Goal: Transaction & Acquisition: Purchase product/service

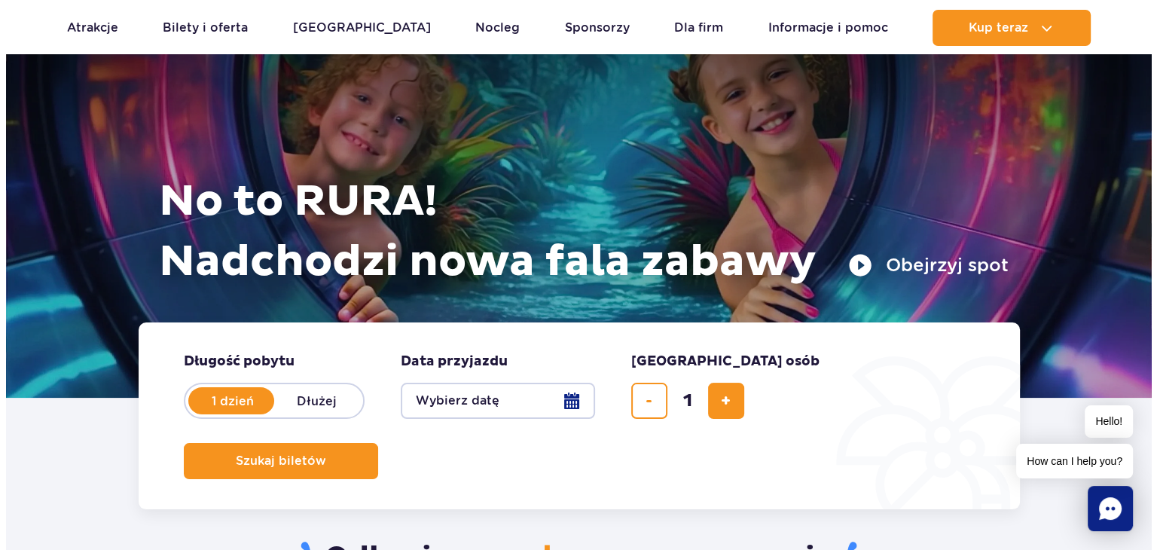
scroll to position [301, 0]
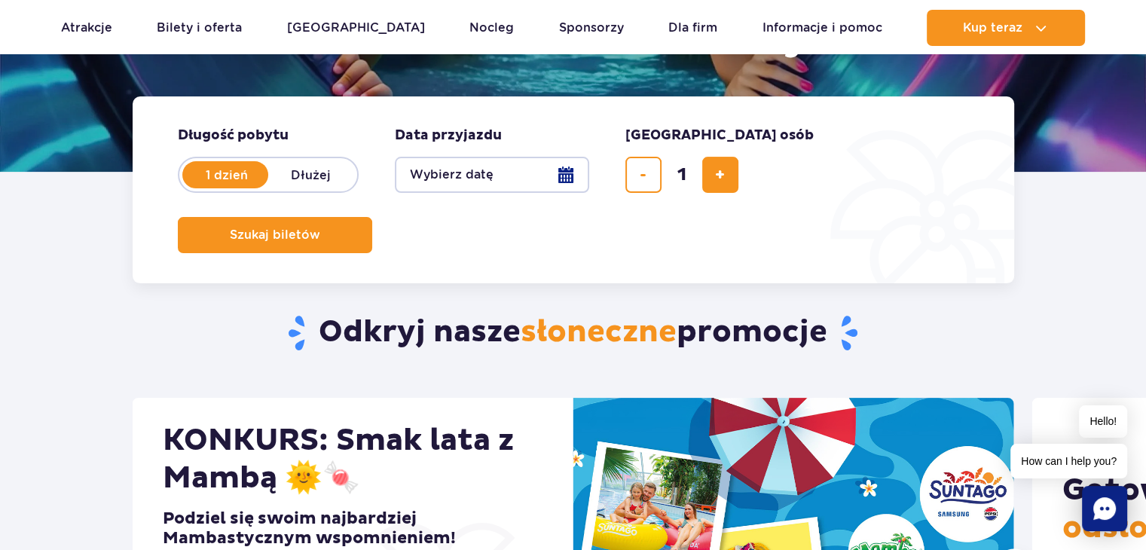
click at [570, 178] on button "Wybierz datę" at bounding box center [492, 175] width 194 height 36
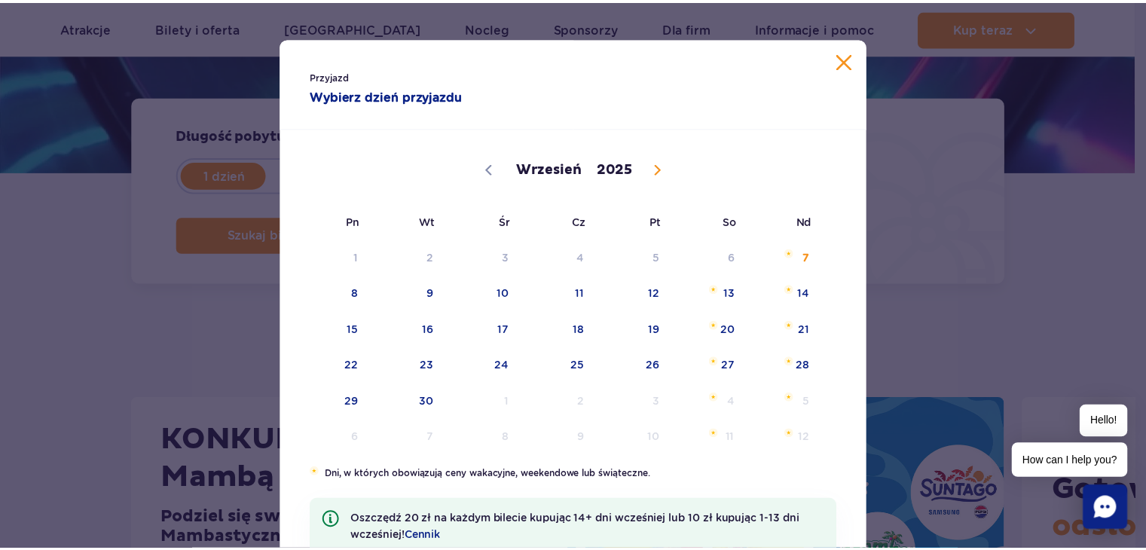
scroll to position [75, 0]
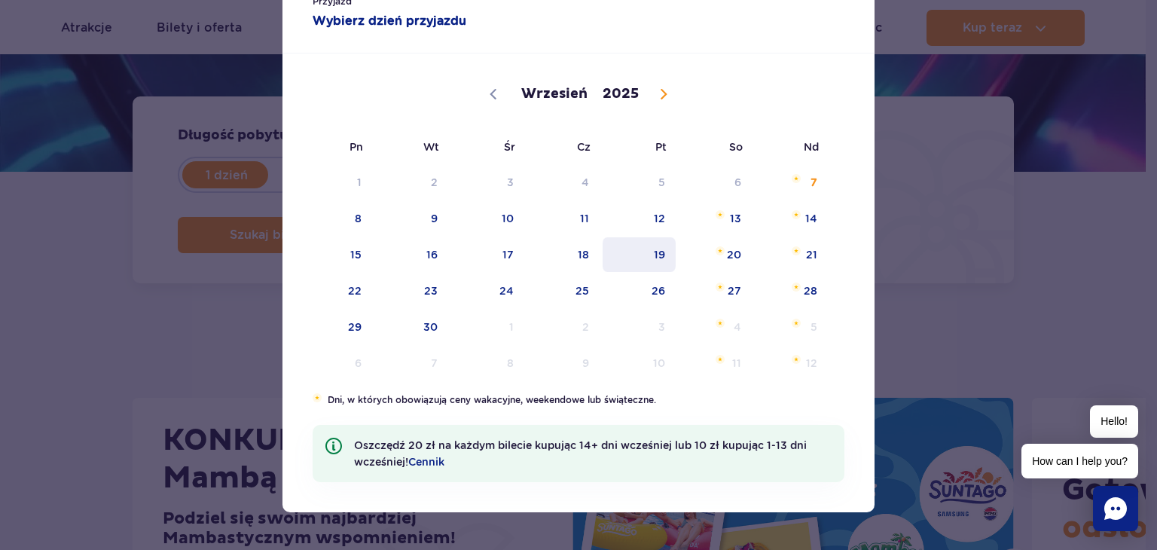
click at [651, 251] on span "19" at bounding box center [639, 254] width 76 height 35
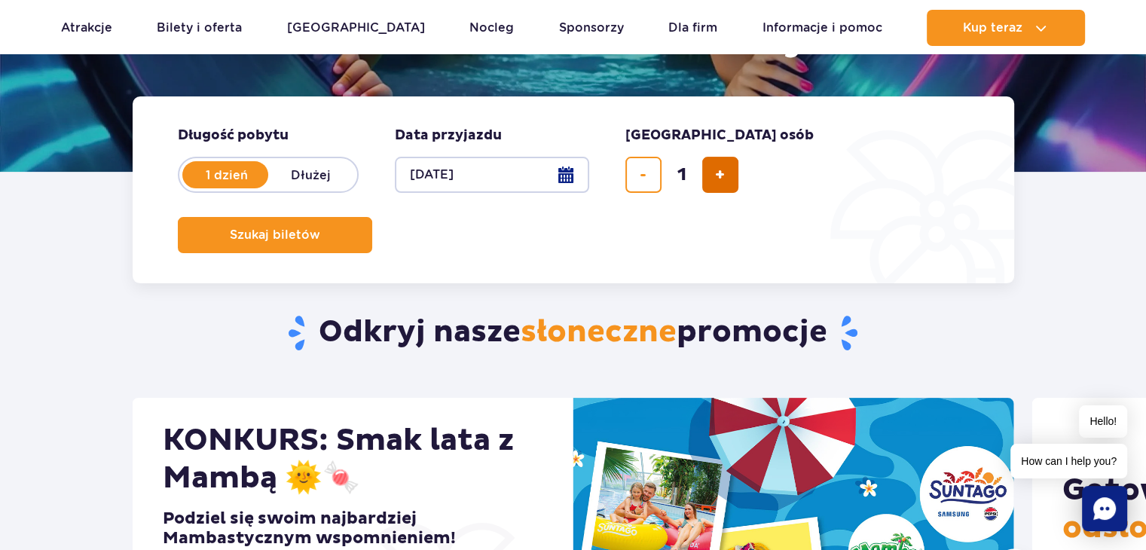
click at [720, 175] on span "dodaj bilet" at bounding box center [720, 175] width 10 height 0
type input "2"
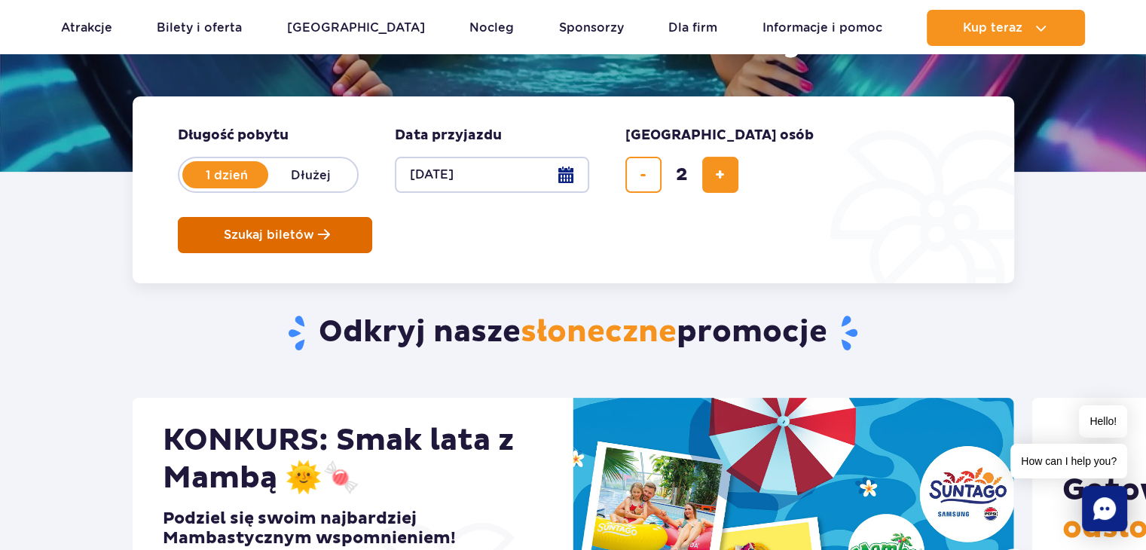
click at [372, 217] on button "Szukaj biletów" at bounding box center [275, 235] width 194 height 36
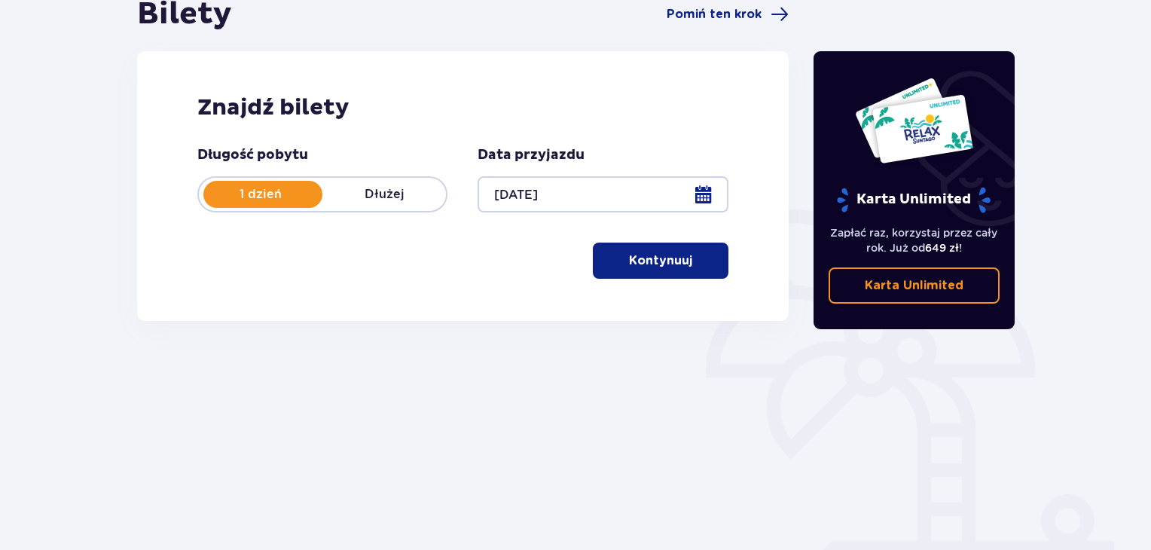
scroll to position [218, 0]
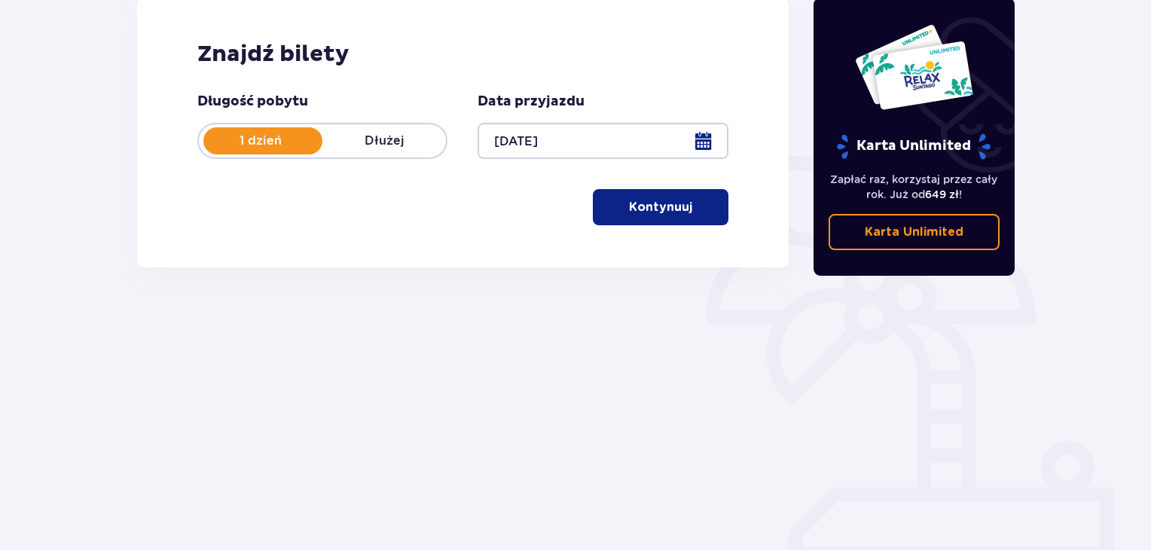
click at [675, 208] on p "Kontynuuj" at bounding box center [660, 207] width 63 height 17
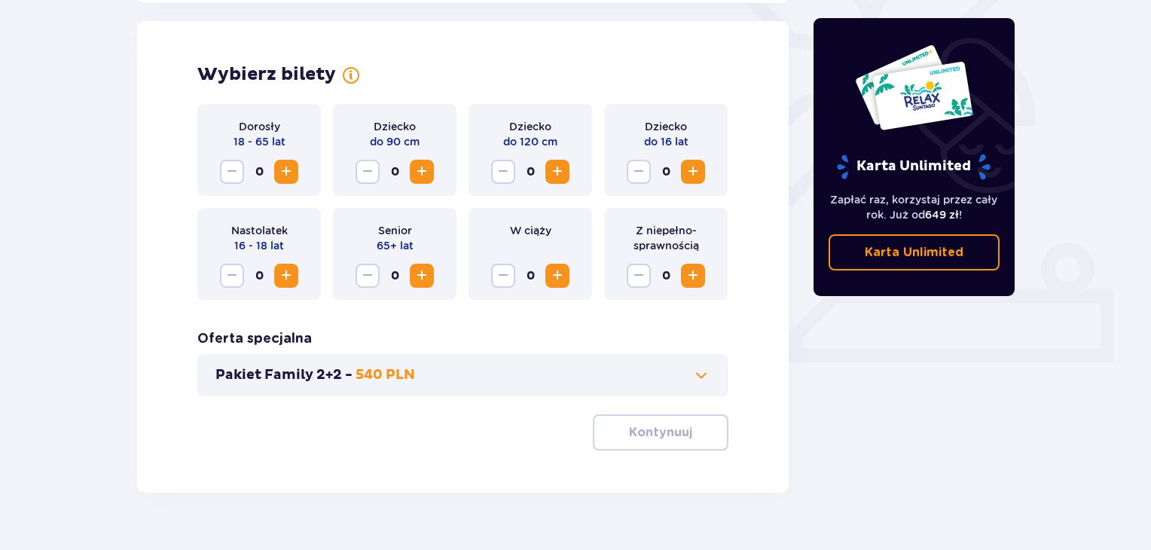
scroll to position [419, 0]
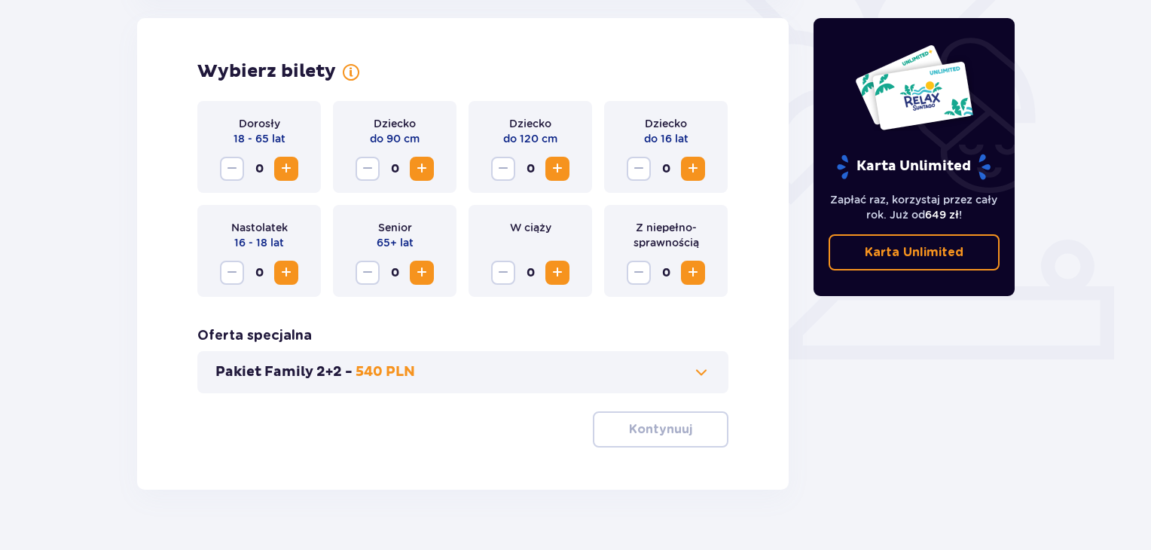
click at [284, 168] on span "Increase" at bounding box center [286, 169] width 18 height 18
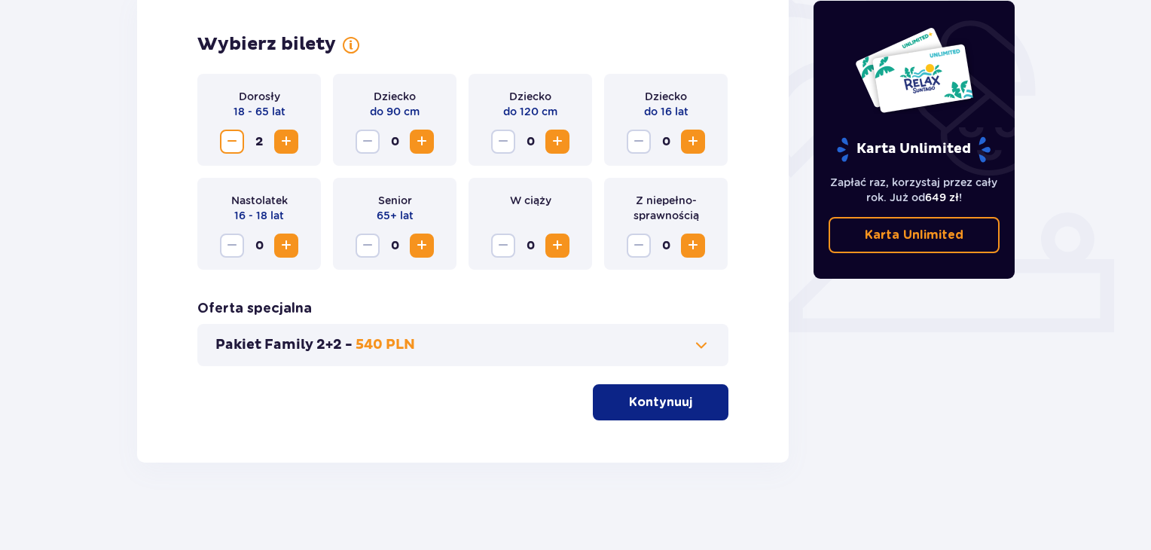
scroll to position [449, 0]
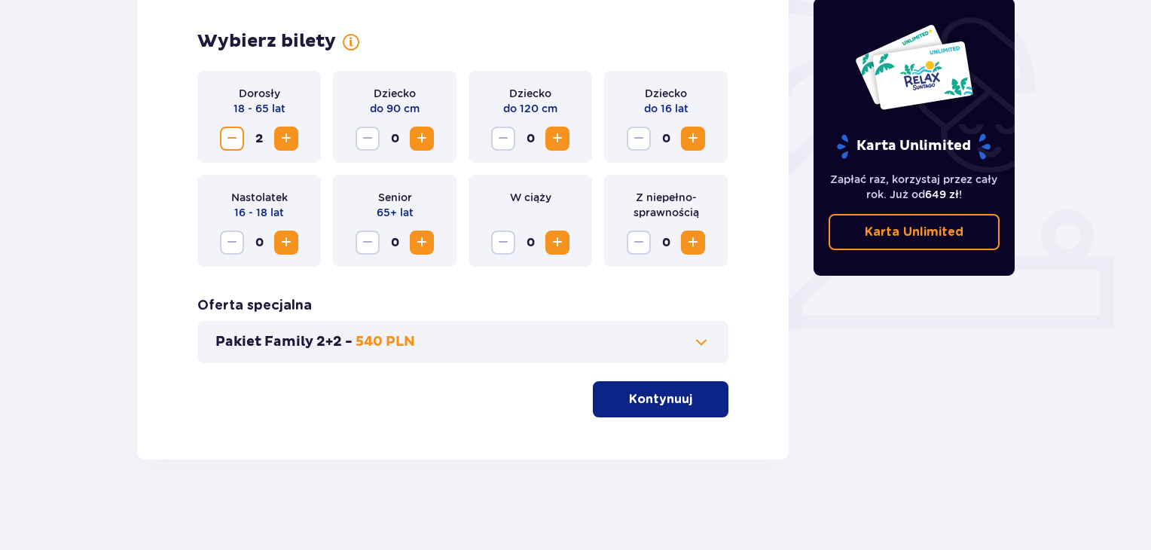
click at [650, 399] on p "Kontynuuj" at bounding box center [660, 399] width 63 height 17
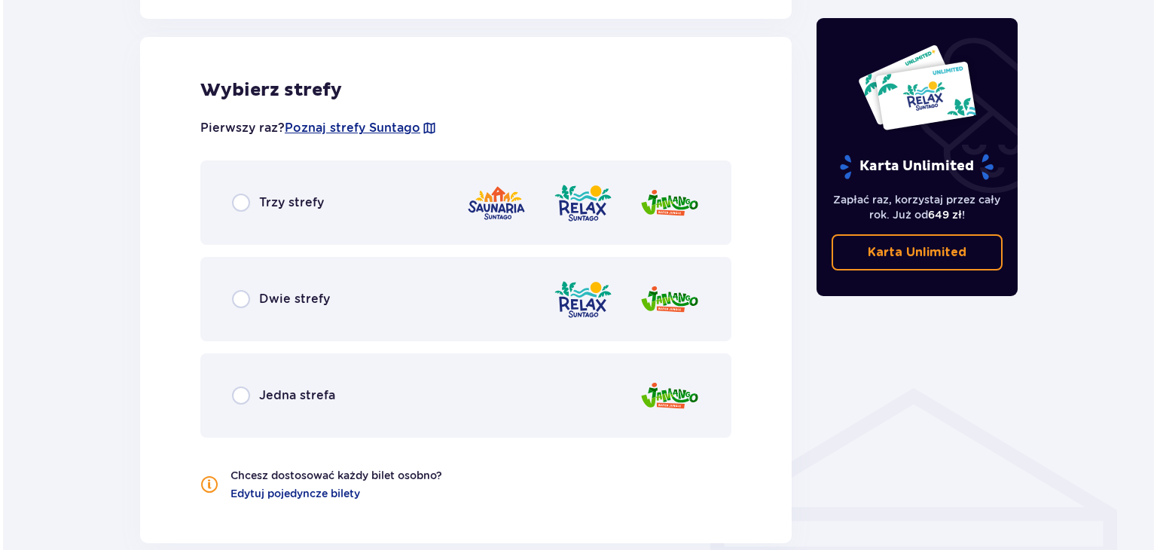
scroll to position [836, 0]
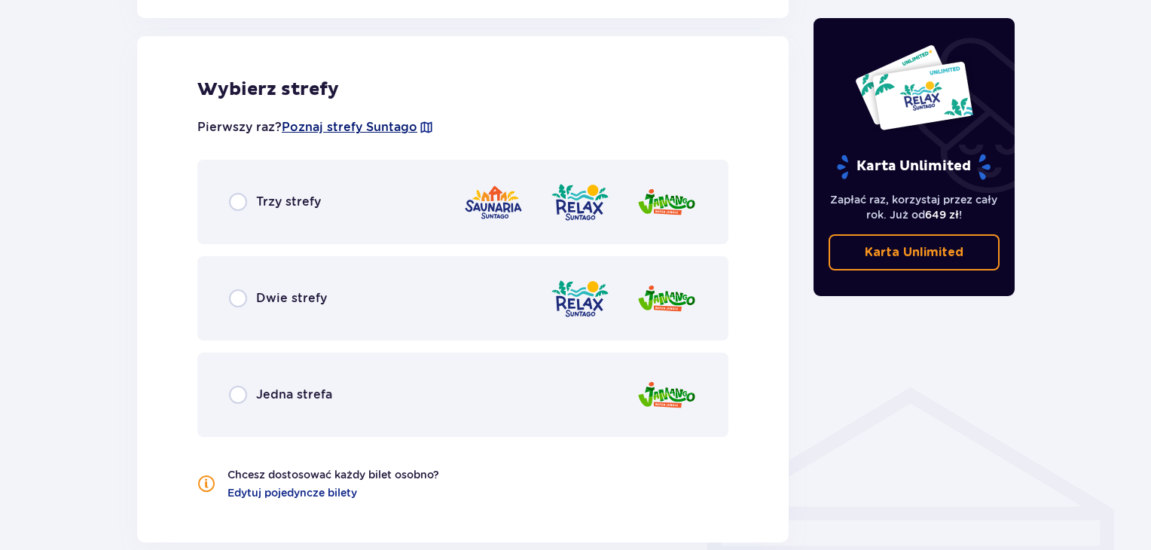
click at [377, 125] on span "Poznaj strefy Suntago" at bounding box center [350, 127] width 136 height 17
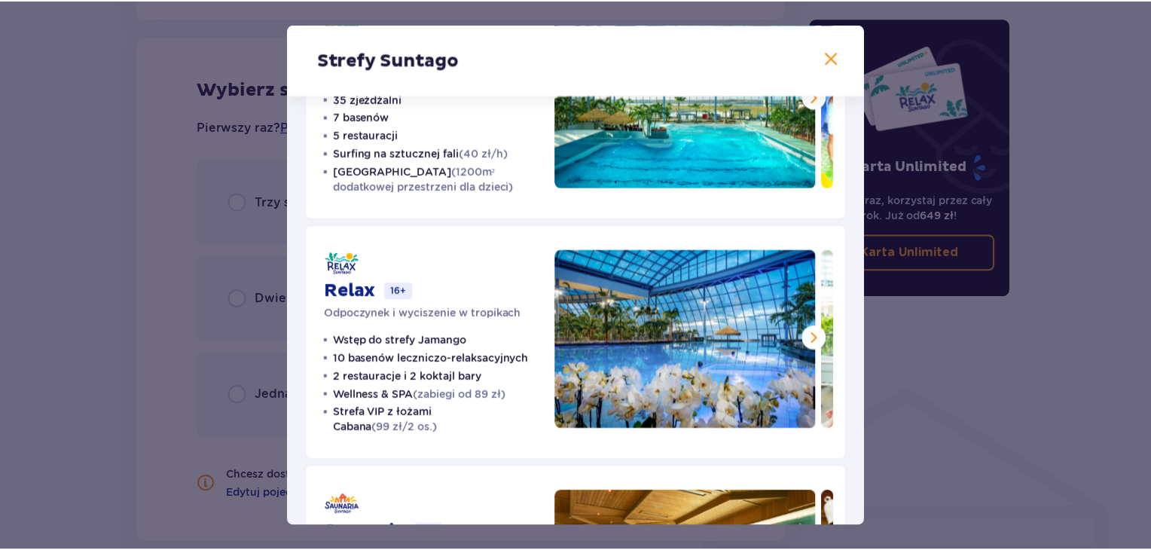
scroll to position [165, 0]
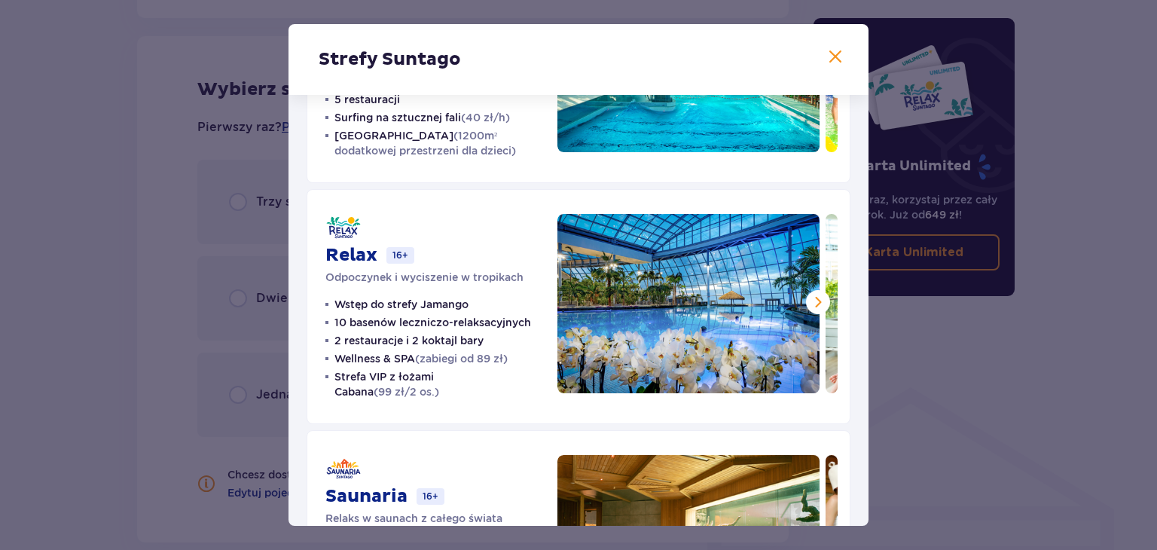
click at [835, 54] on span at bounding box center [836, 57] width 18 height 18
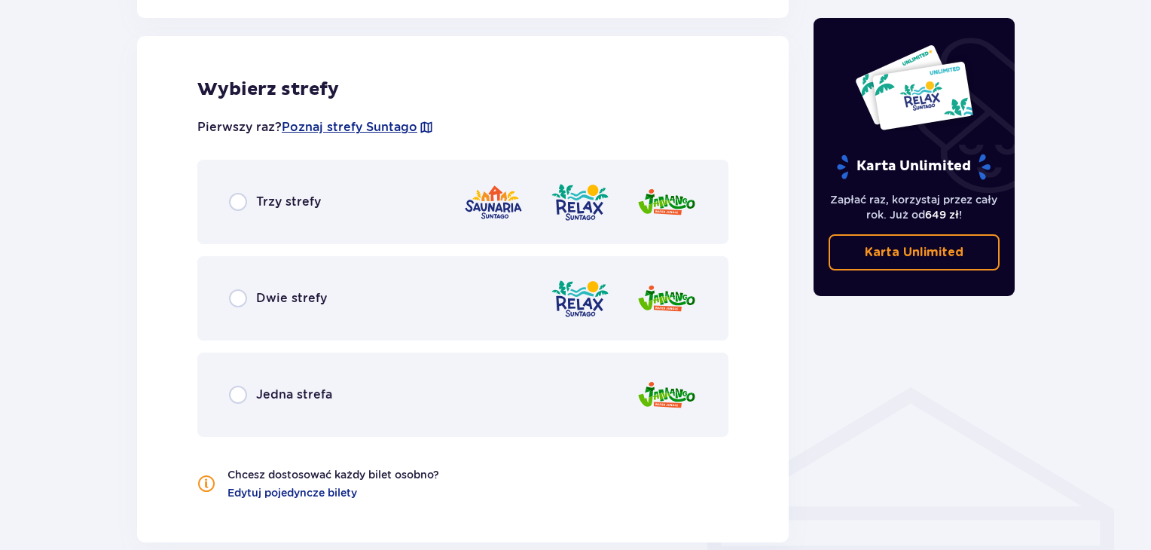
click at [320, 212] on div "Trzy strefy" at bounding box center [462, 202] width 531 height 84
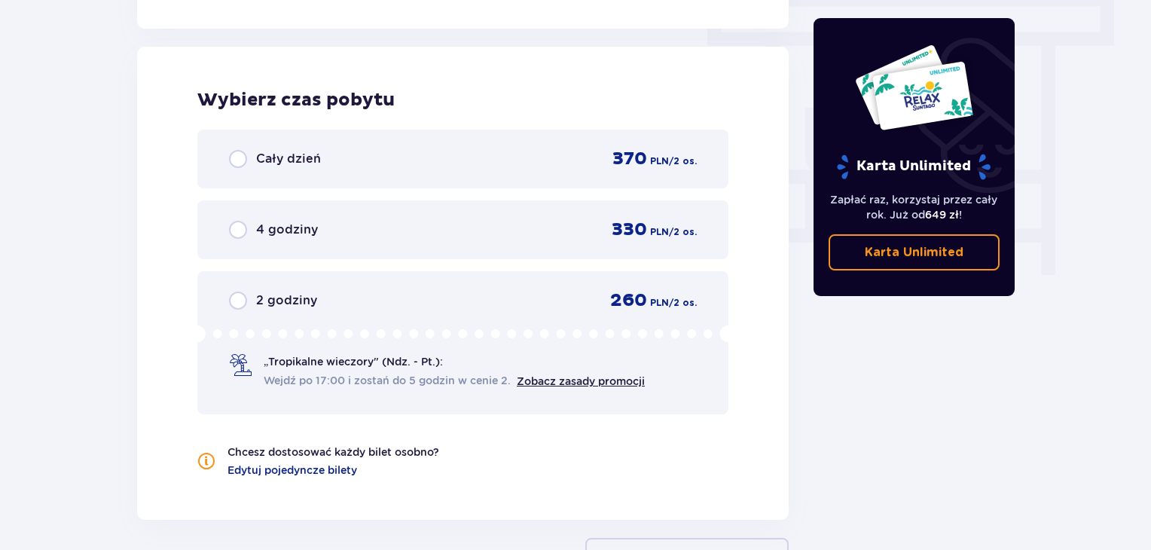
scroll to position [1361, 0]
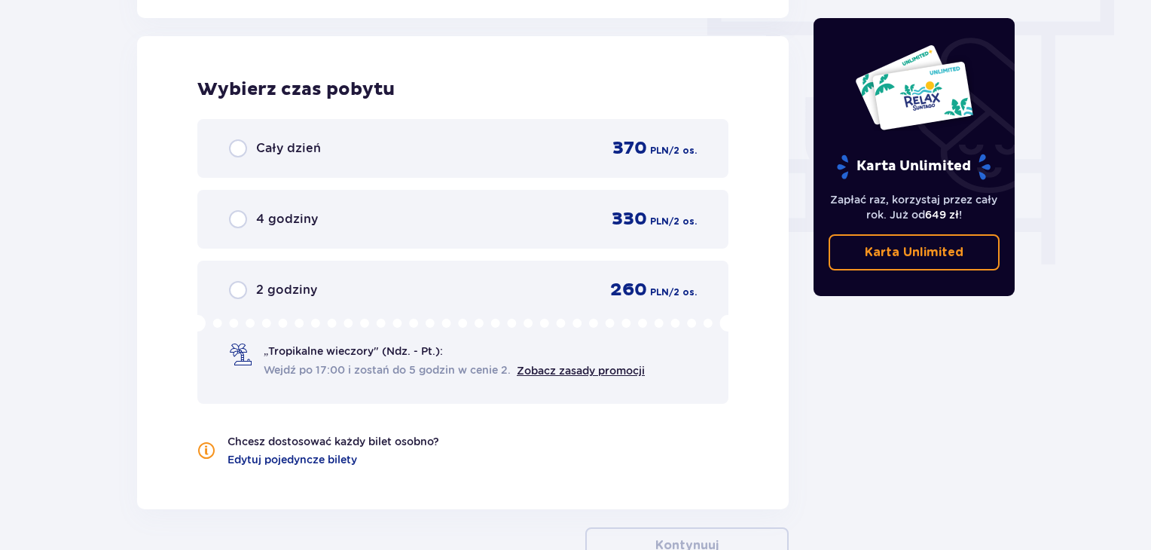
click at [448, 299] on div "2 godziny 260 PLN / 2 os." at bounding box center [463, 290] width 468 height 23
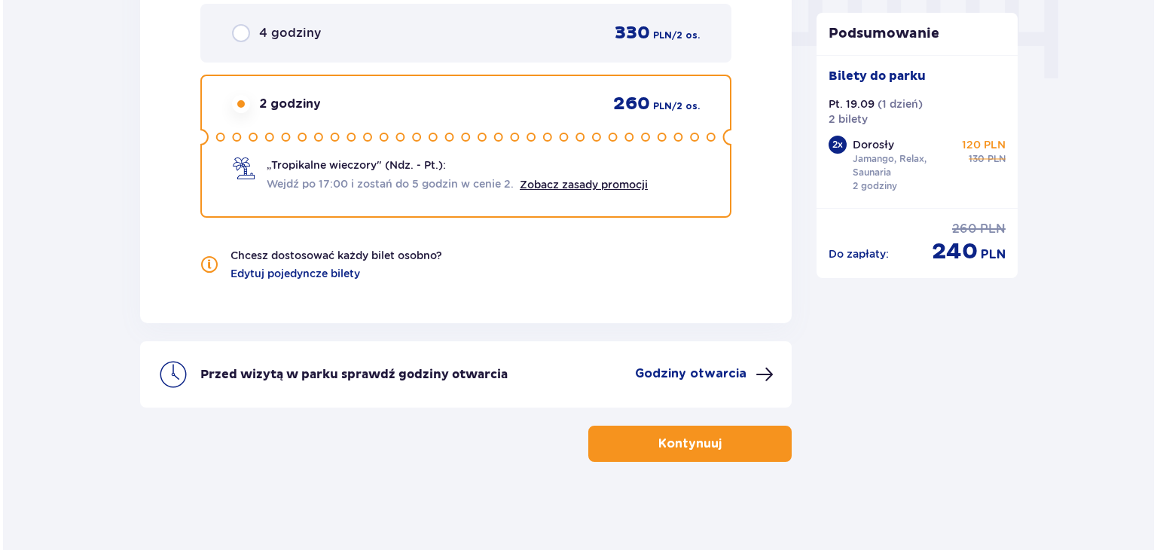
scroll to position [1548, 0]
click at [741, 368] on p "Godziny otwarcia" at bounding box center [688, 373] width 112 height 17
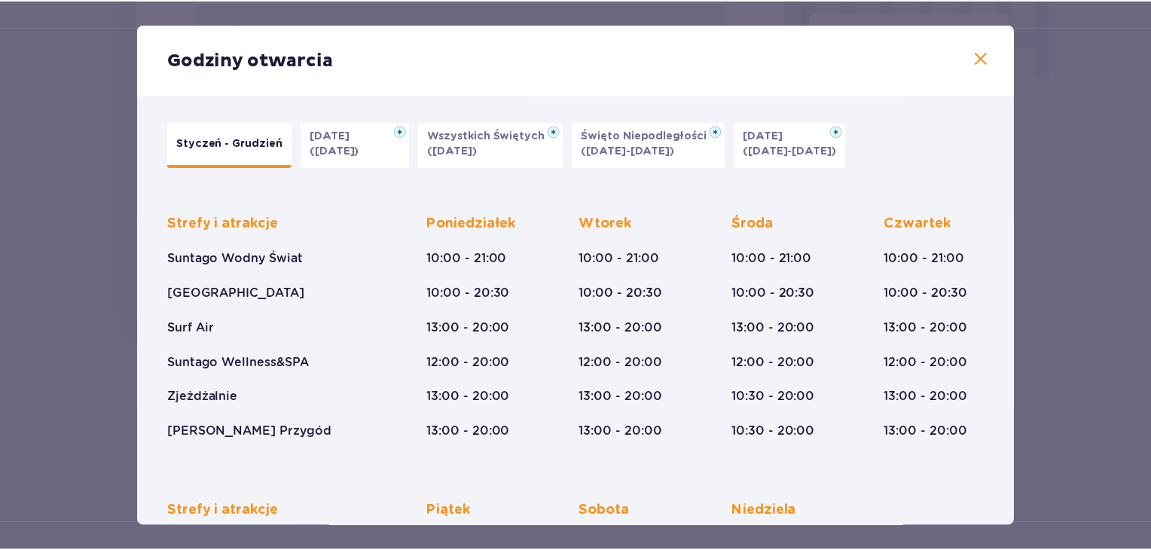
scroll to position [151, 0]
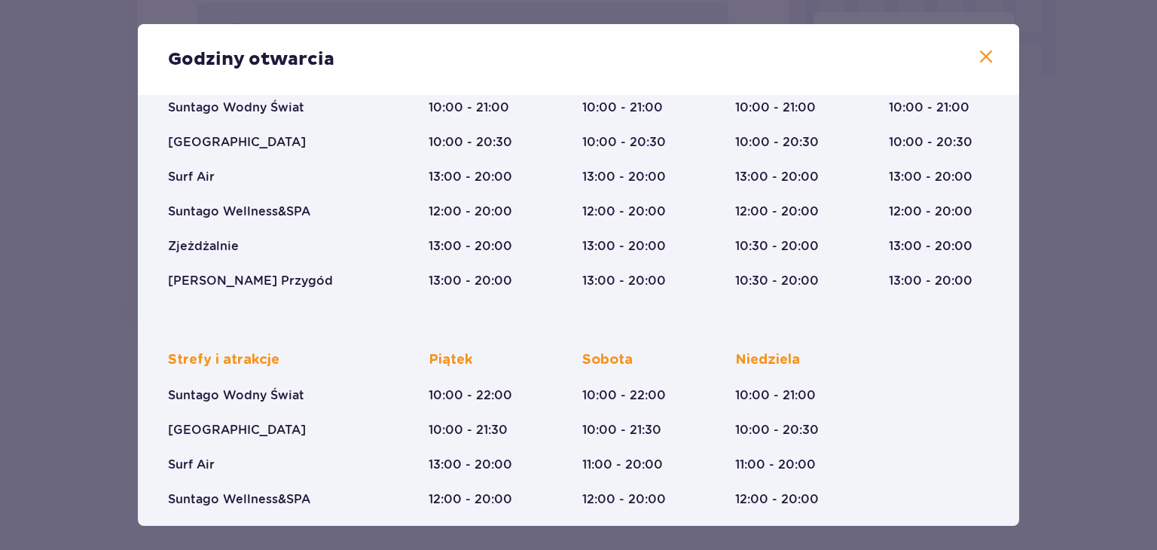
click at [977, 55] on span at bounding box center [986, 57] width 18 height 18
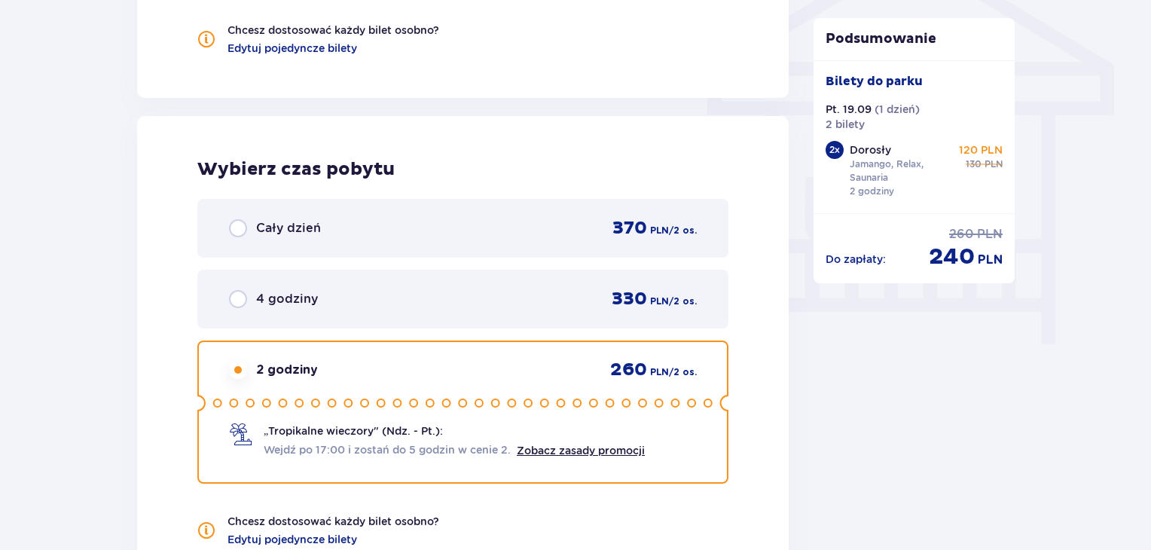
scroll to position [1356, 0]
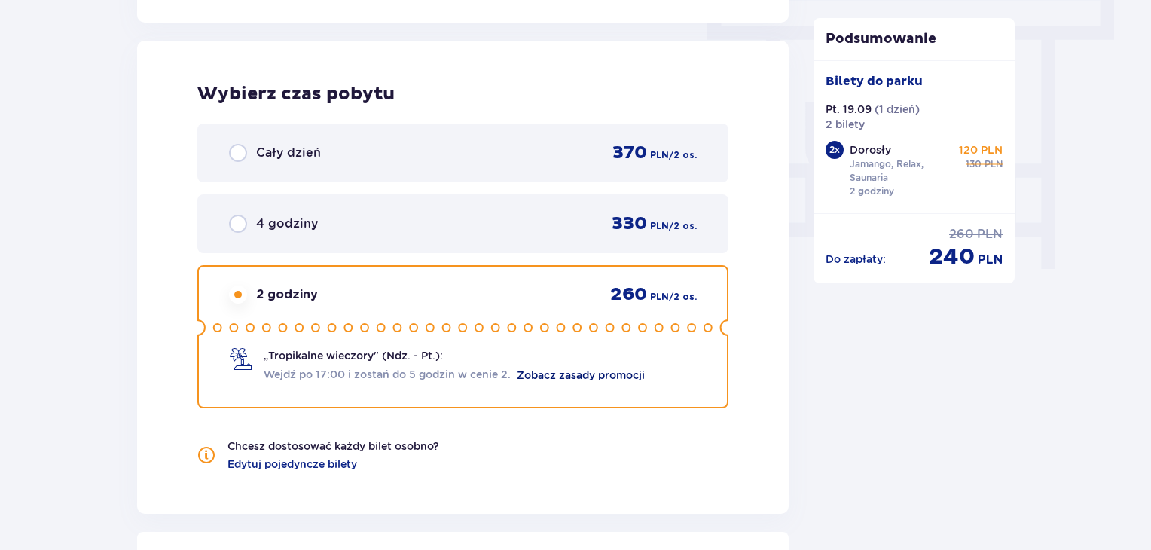
click at [592, 369] on link "Zobacz zasady promocji" at bounding box center [581, 375] width 128 height 12
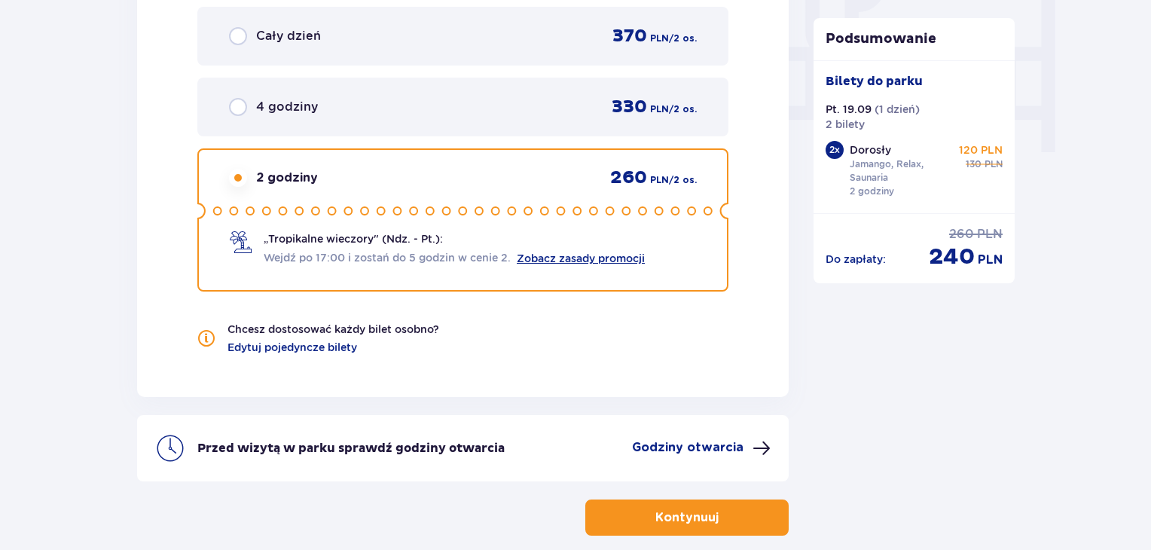
scroll to position [1507, 0]
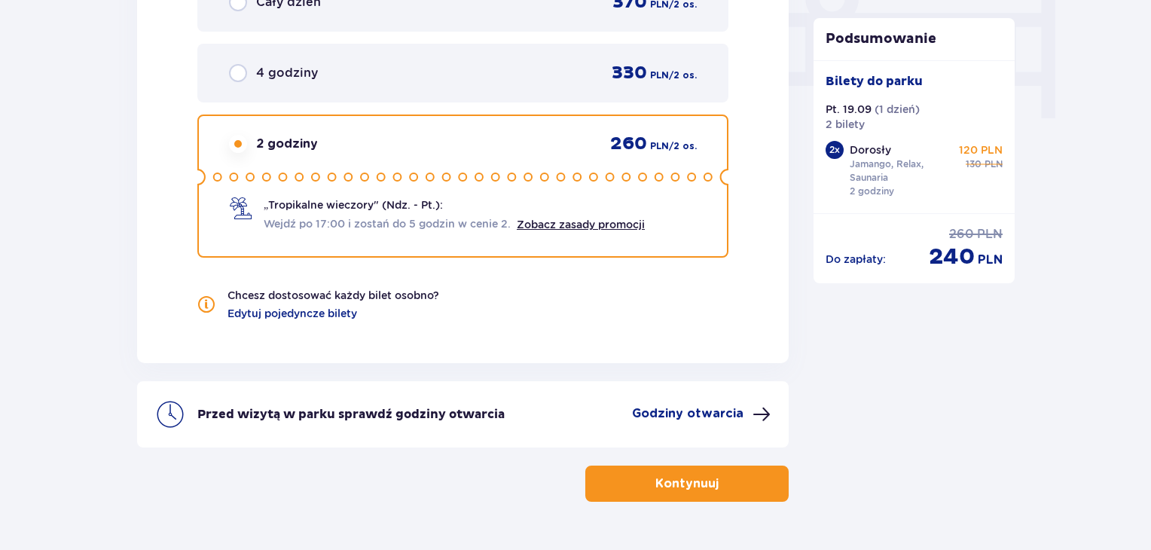
click at [656, 482] on p "Kontynuuj" at bounding box center [687, 483] width 63 height 17
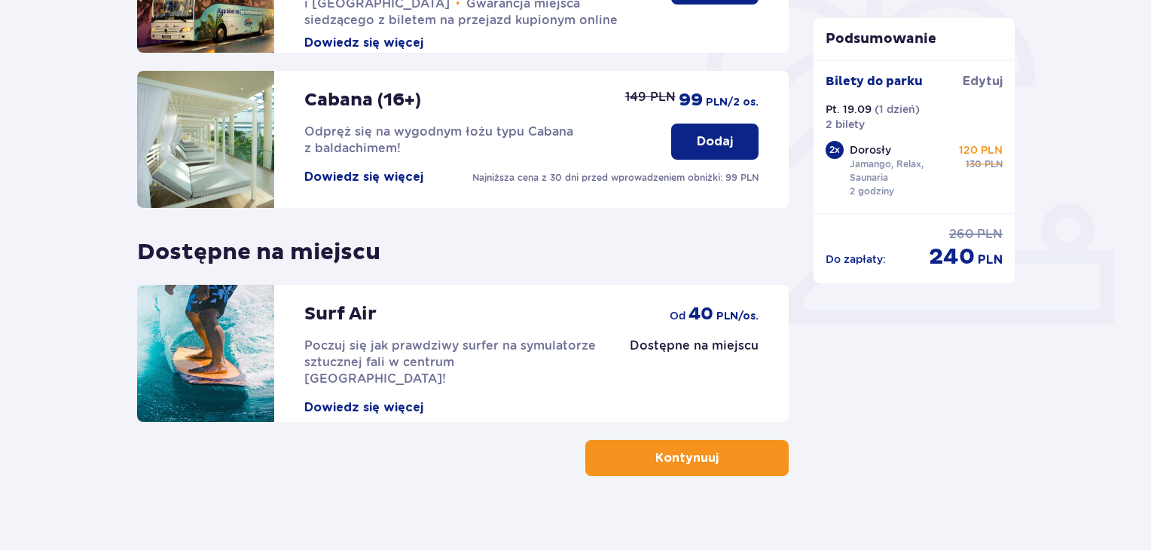
scroll to position [472, 0]
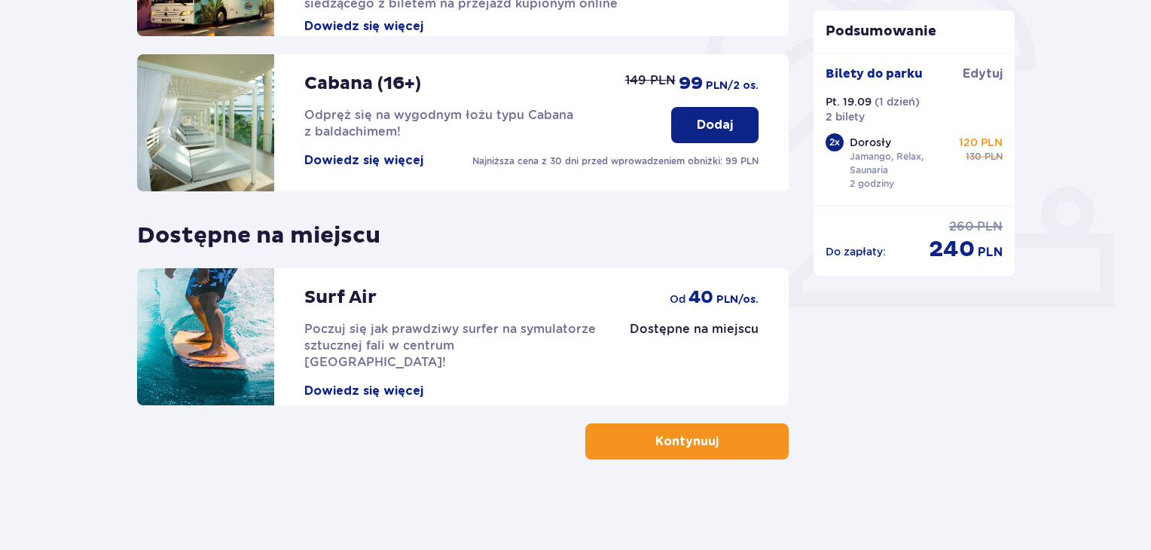
click at [408, 383] on button "Dowiedz się więcej" at bounding box center [363, 391] width 119 height 17
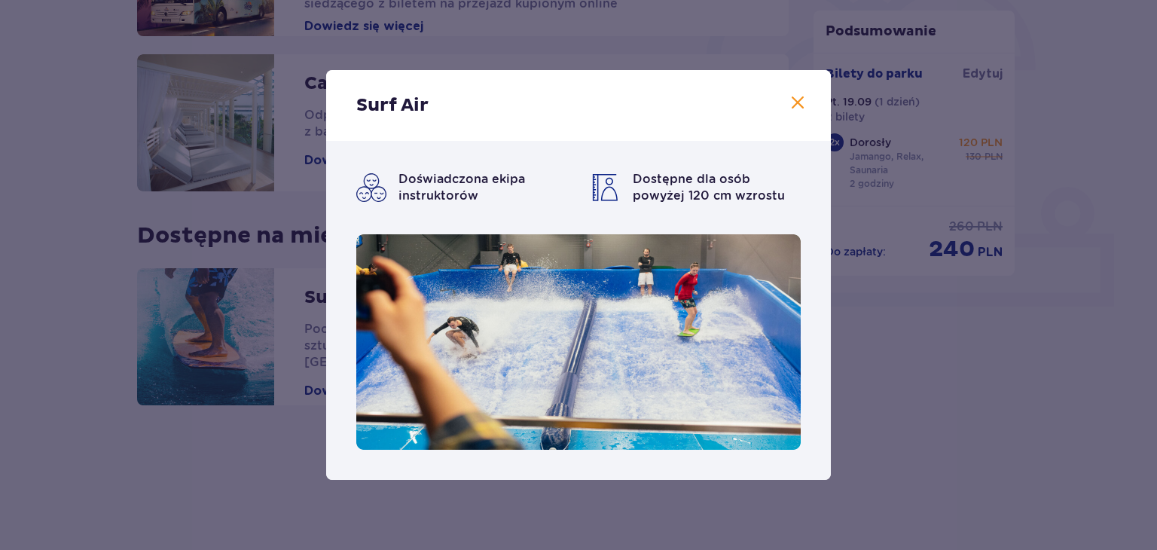
click at [803, 102] on span at bounding box center [798, 103] width 18 height 18
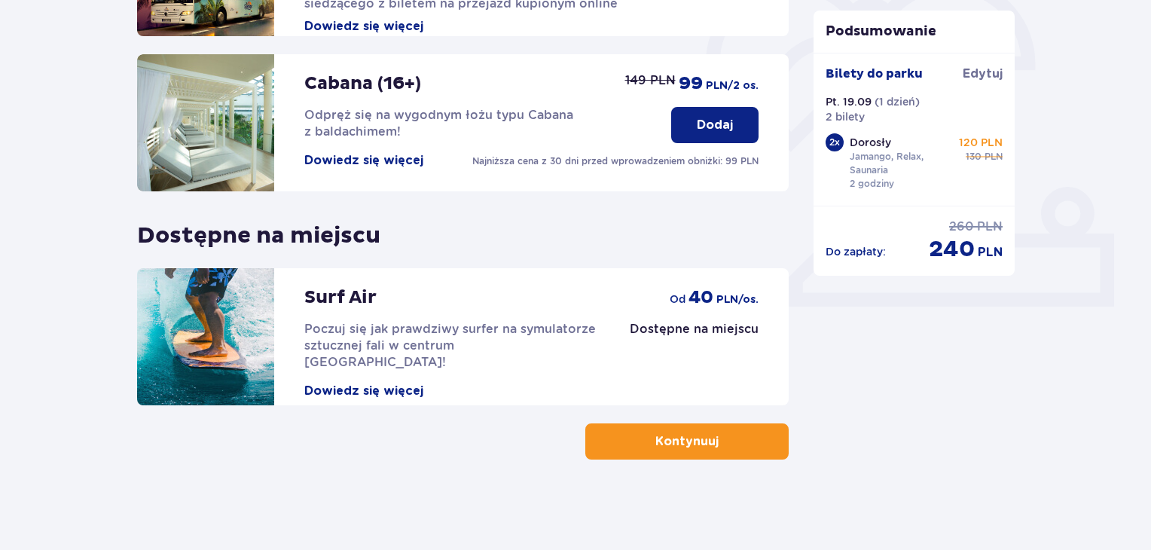
click at [323, 292] on p "Surf Air" at bounding box center [340, 297] width 72 height 23
click at [579, 308] on div "Surf Air Poczuj się jak prawdziwy surfer na symulatorze sztucznej fali w centru…" at bounding box center [451, 333] width 295 height 131
click at [664, 445] on p "Kontynuuj" at bounding box center [687, 441] width 63 height 17
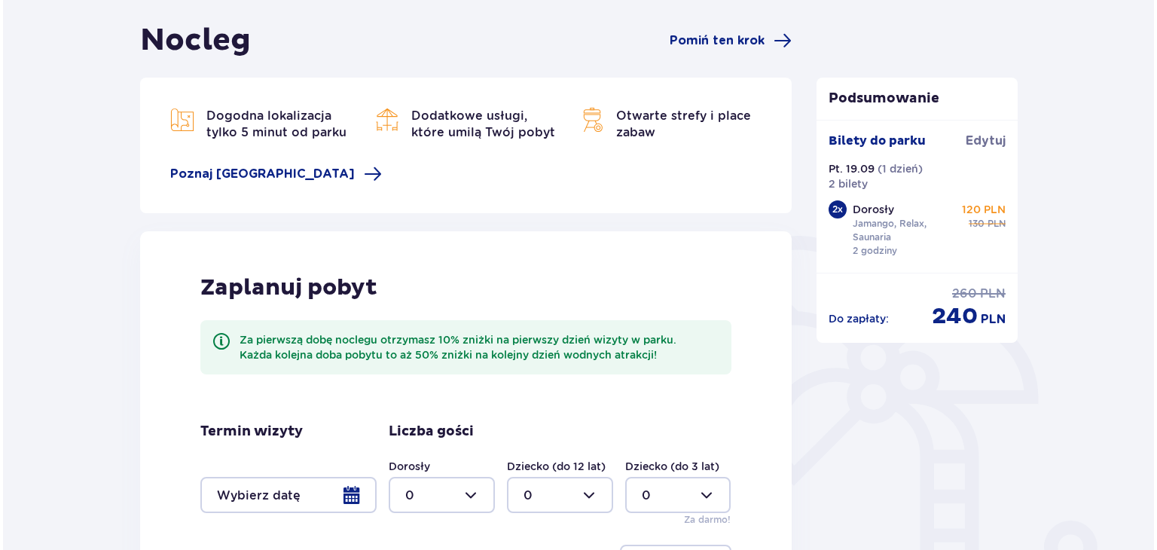
scroll to position [151, 0]
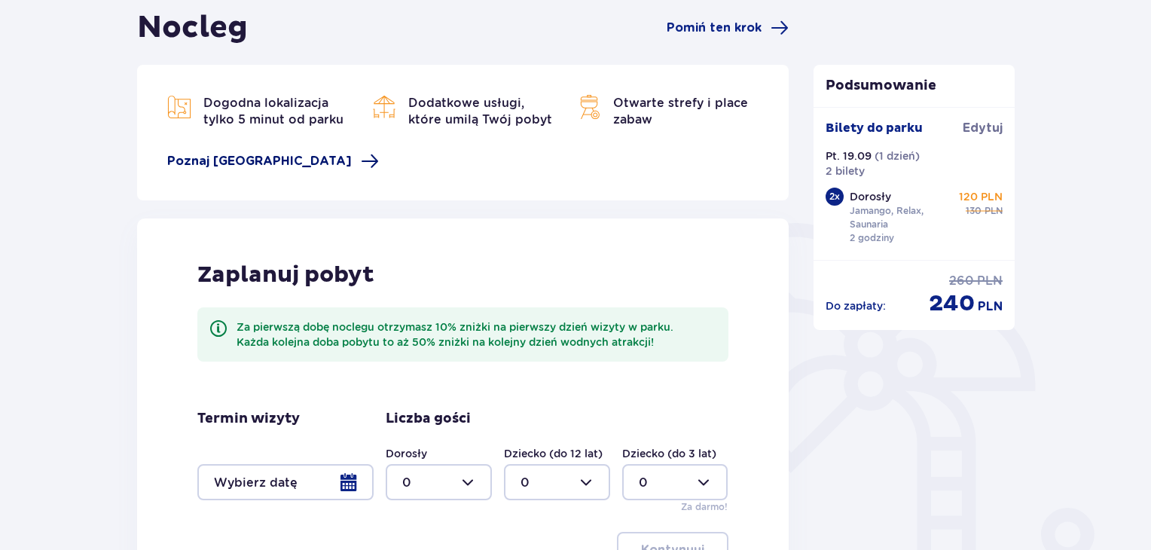
click at [310, 158] on span "Poznaj Suntago Village" at bounding box center [273, 161] width 212 height 18
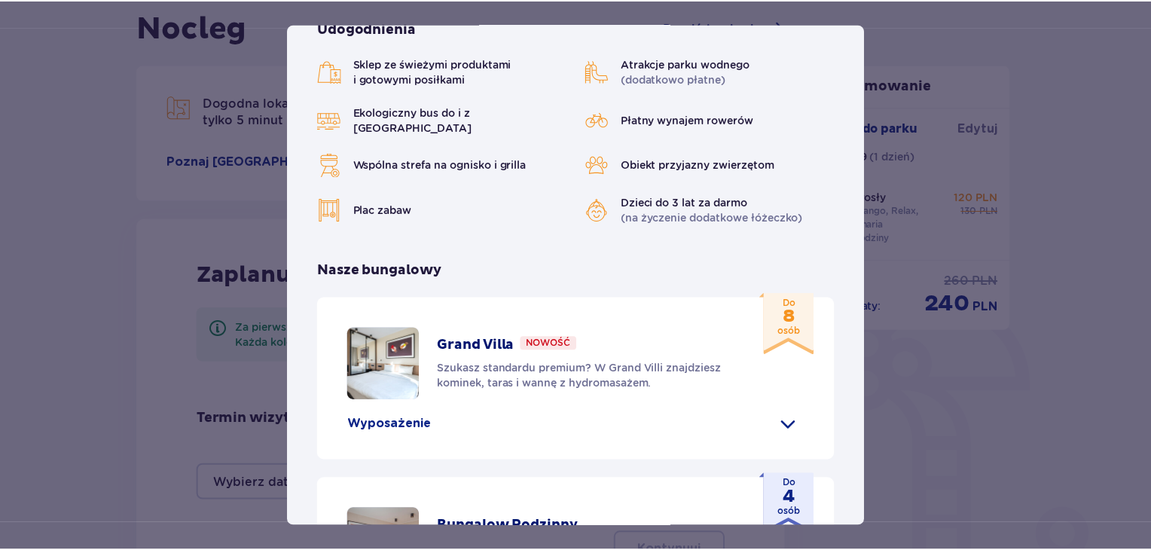
scroll to position [9, 0]
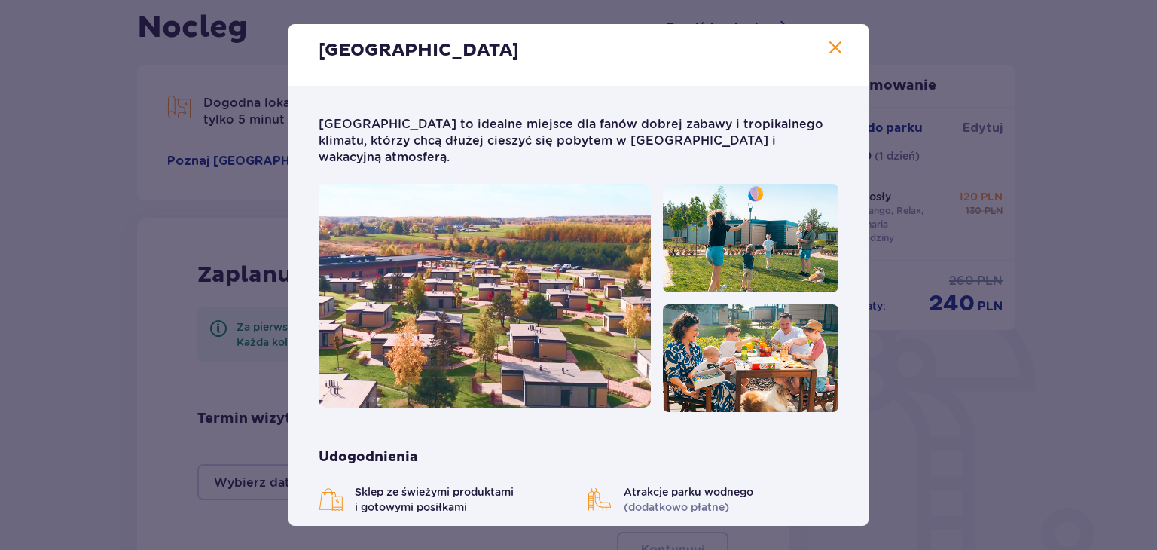
click at [831, 46] on span at bounding box center [836, 48] width 18 height 18
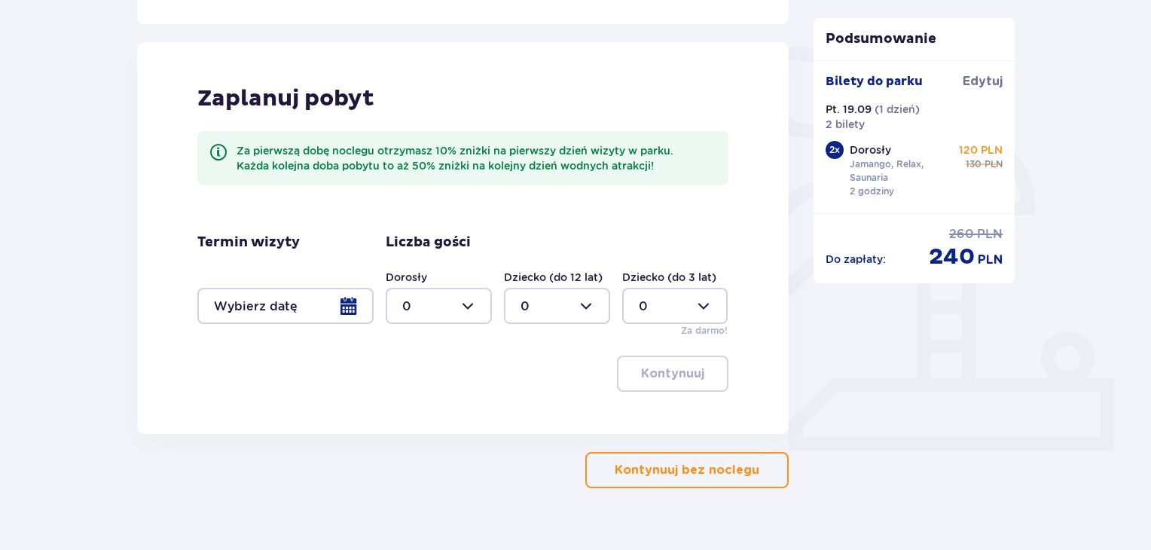
scroll to position [356, 0]
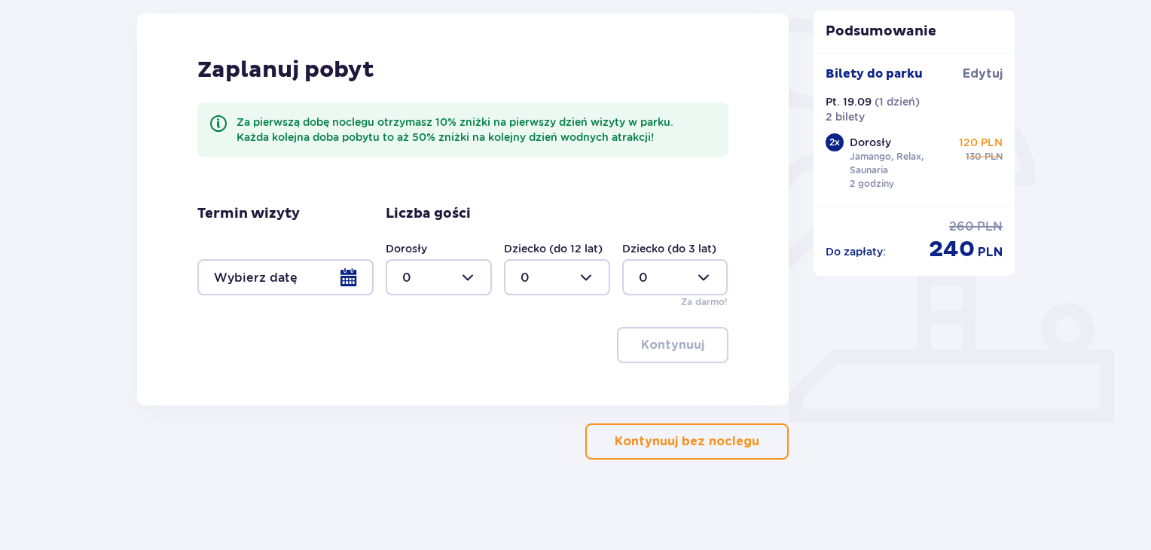
click at [657, 450] on button "Kontynuuj bez noclegu" at bounding box center [687, 441] width 203 height 36
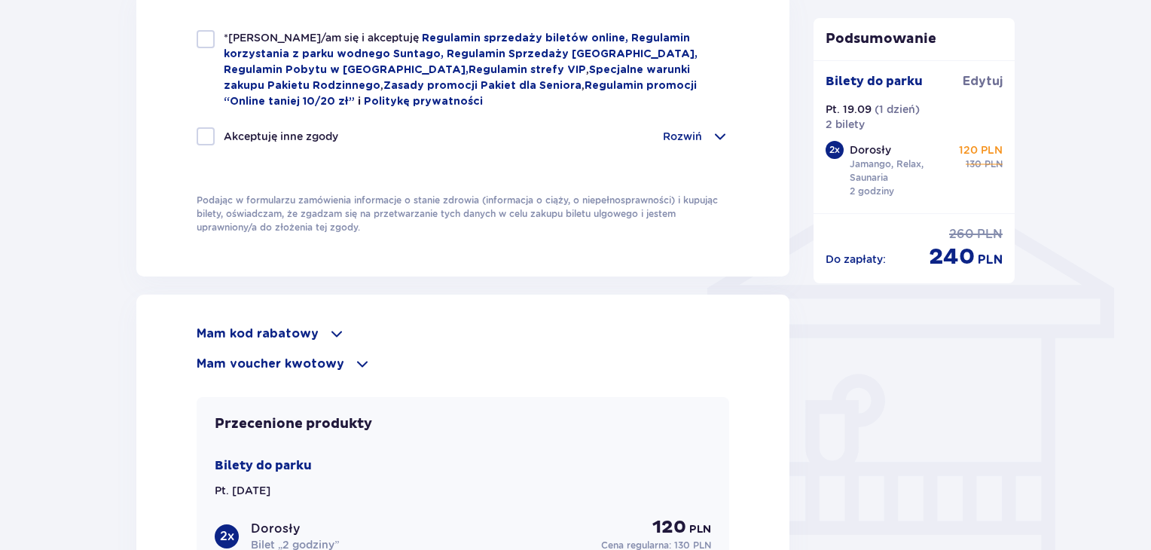
scroll to position [1055, 0]
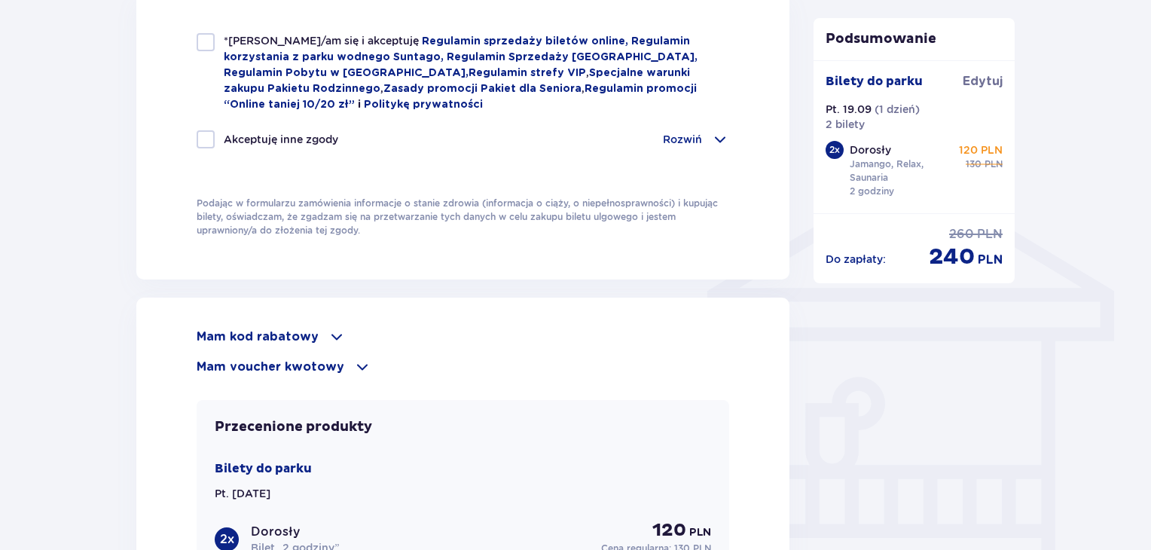
click at [332, 334] on span at bounding box center [337, 337] width 18 height 18
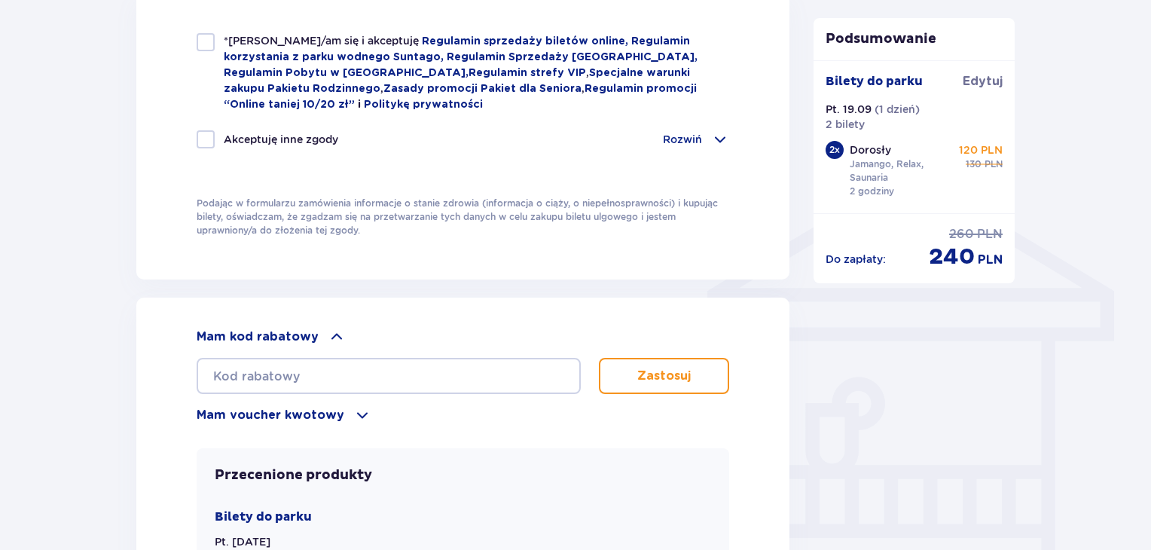
click at [332, 333] on span at bounding box center [337, 337] width 18 height 18
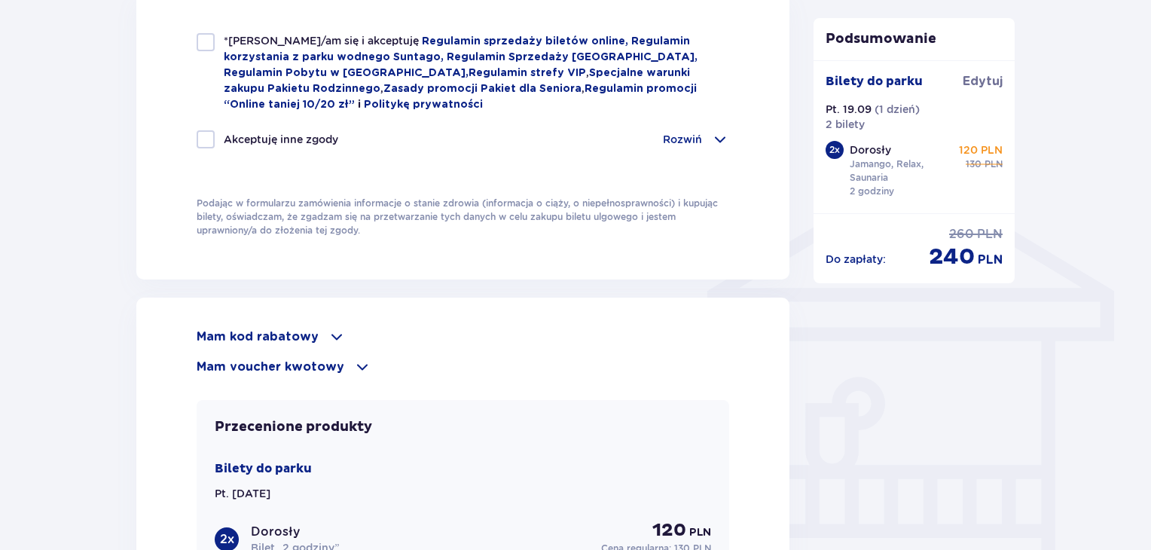
click at [332, 333] on span at bounding box center [337, 337] width 18 height 18
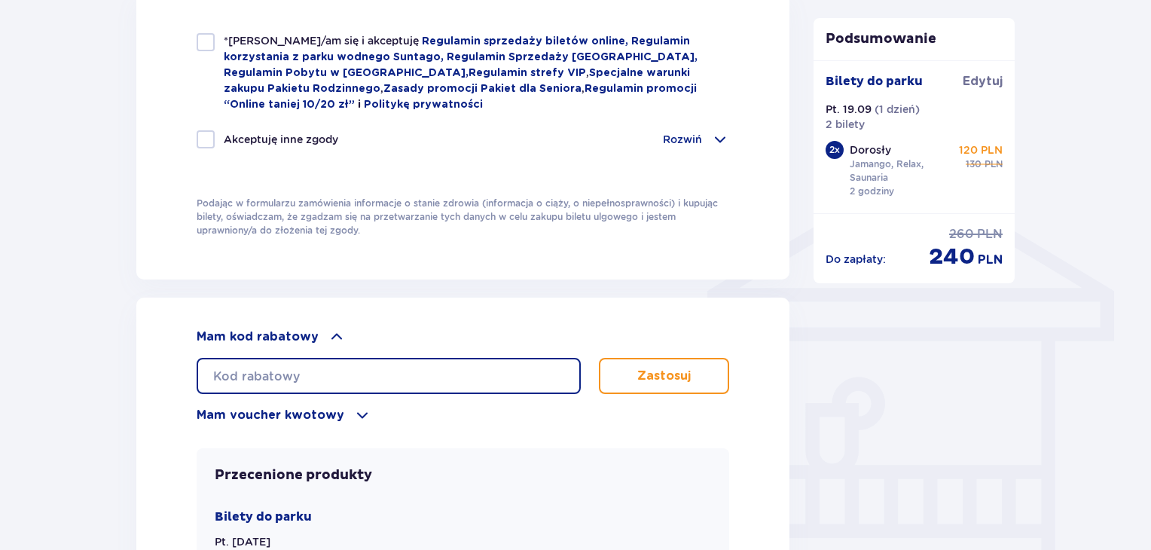
click at [294, 380] on input "text" at bounding box center [389, 376] width 384 height 36
paste input "0690002106767124"
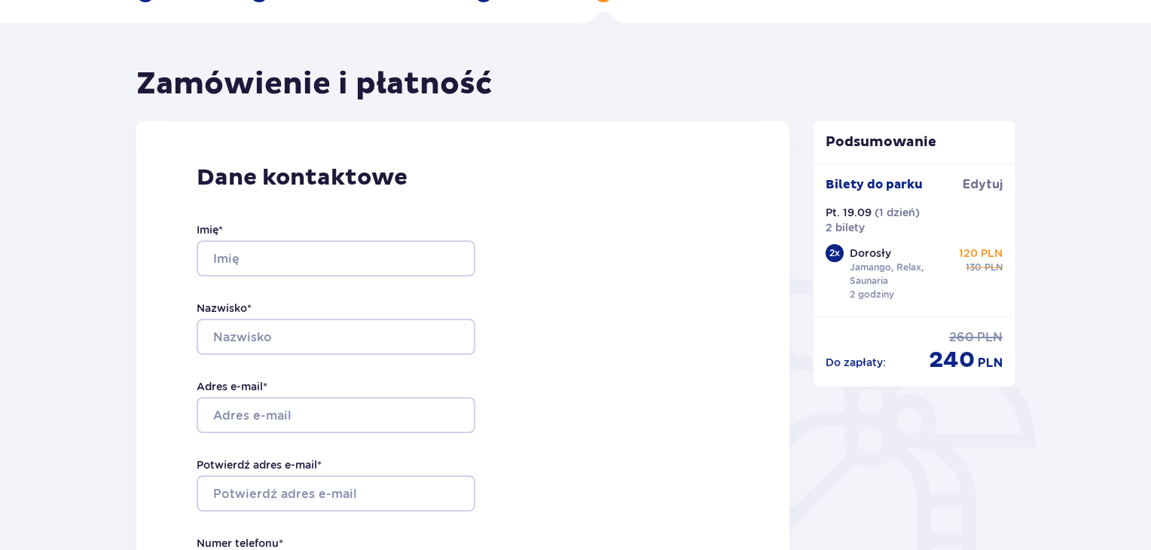
scroll to position [151, 0]
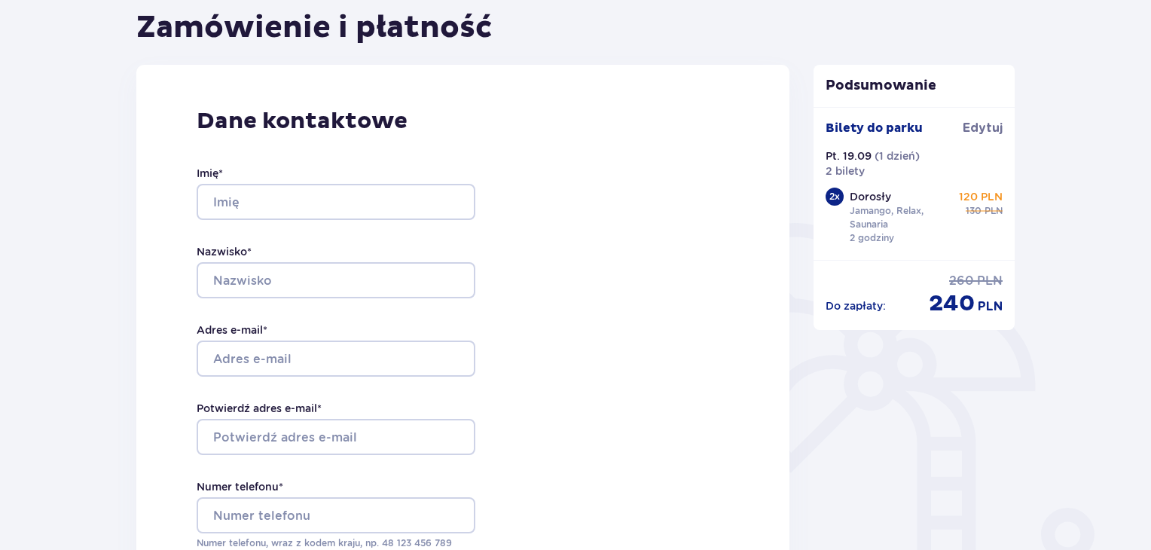
type input "0690002106767124"
click at [297, 208] on input "Imię *" at bounding box center [336, 202] width 279 height 36
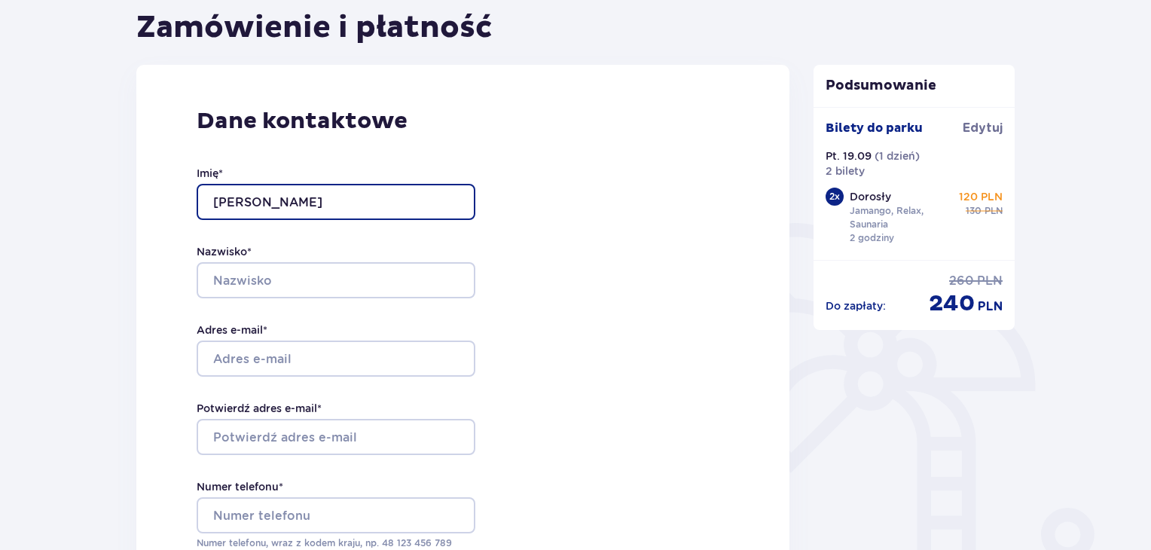
type input "Grzegorz"
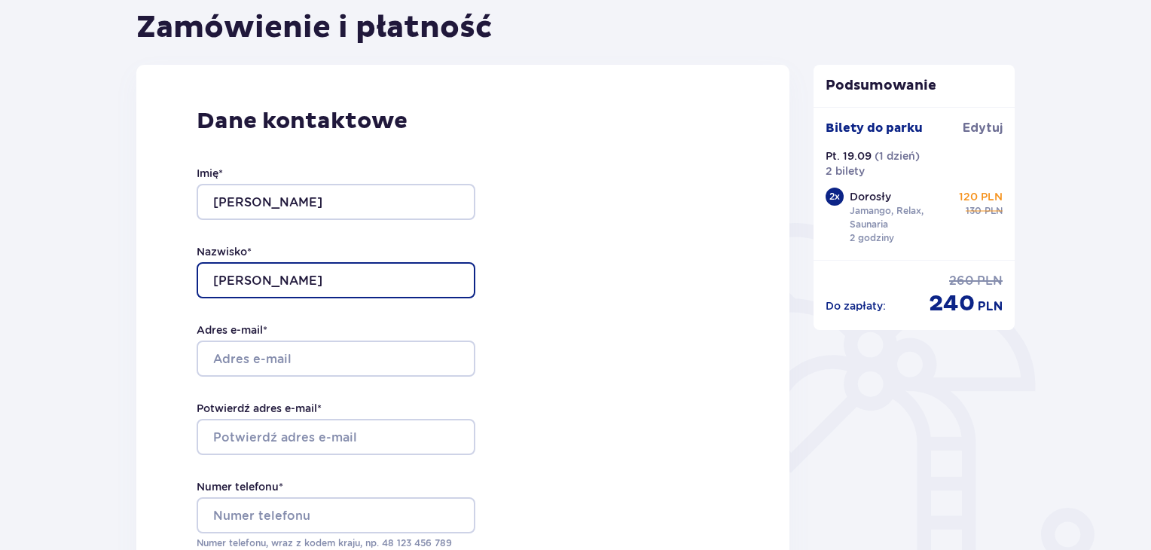
type input "Terpiłowski"
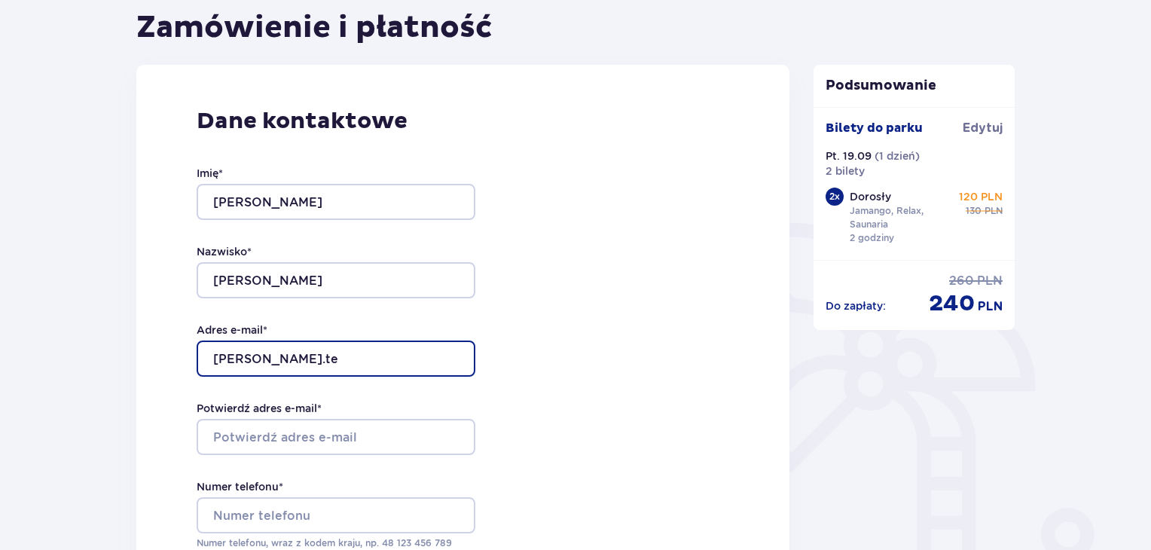
type input "grzegorz.terpilowski00@gmail.com"
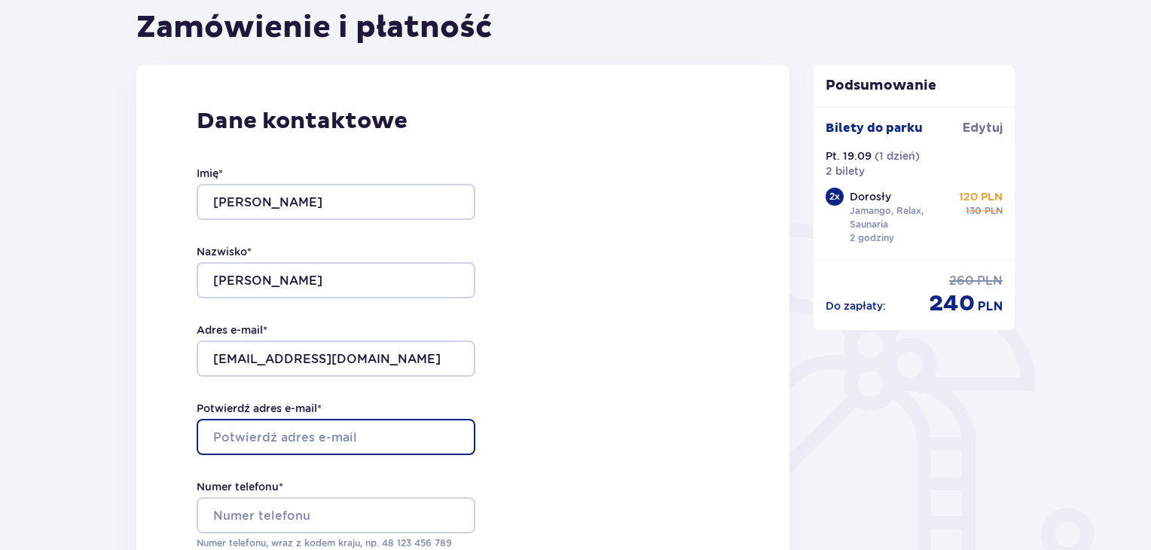
click at [278, 435] on input "Potwierdź adres e-mail *" at bounding box center [336, 437] width 279 height 36
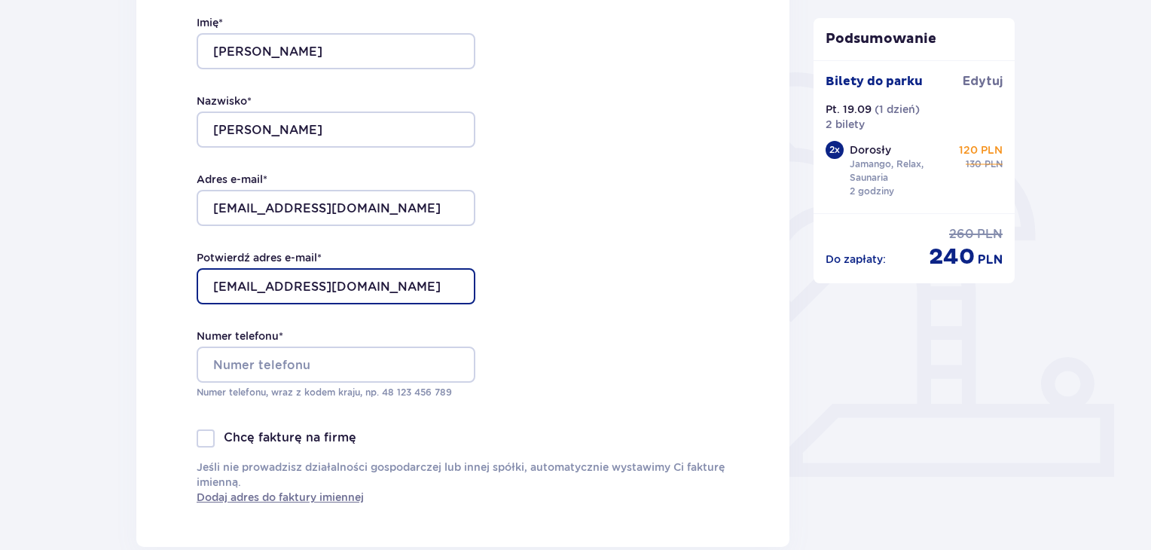
type input "grzegorz.terpilowski00@gmail.com"
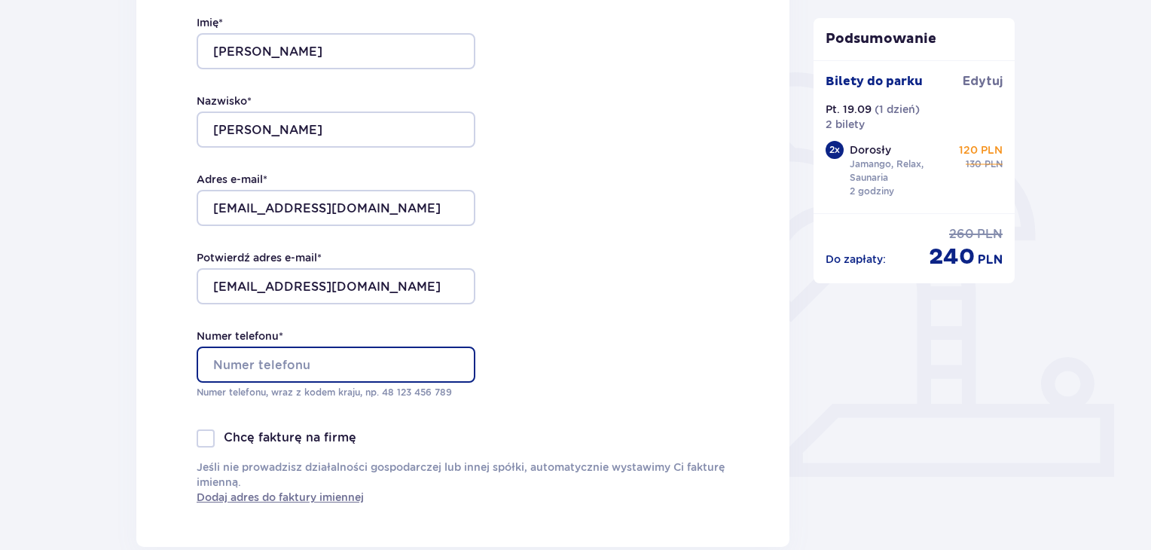
click at [266, 370] on input "Numer telefonu *" at bounding box center [336, 365] width 279 height 36
type input "5"
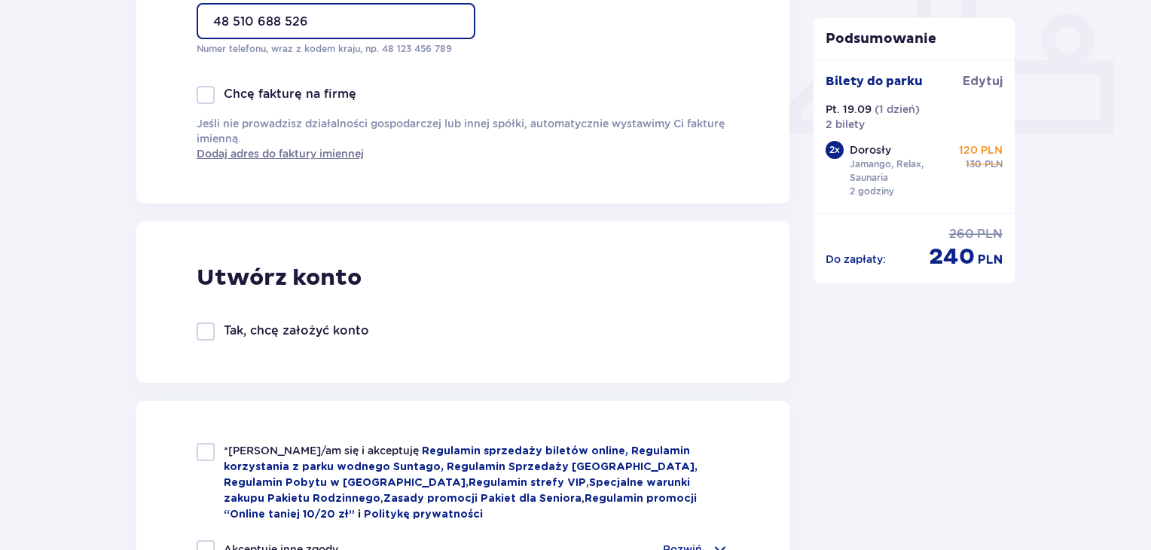
scroll to position [829, 0]
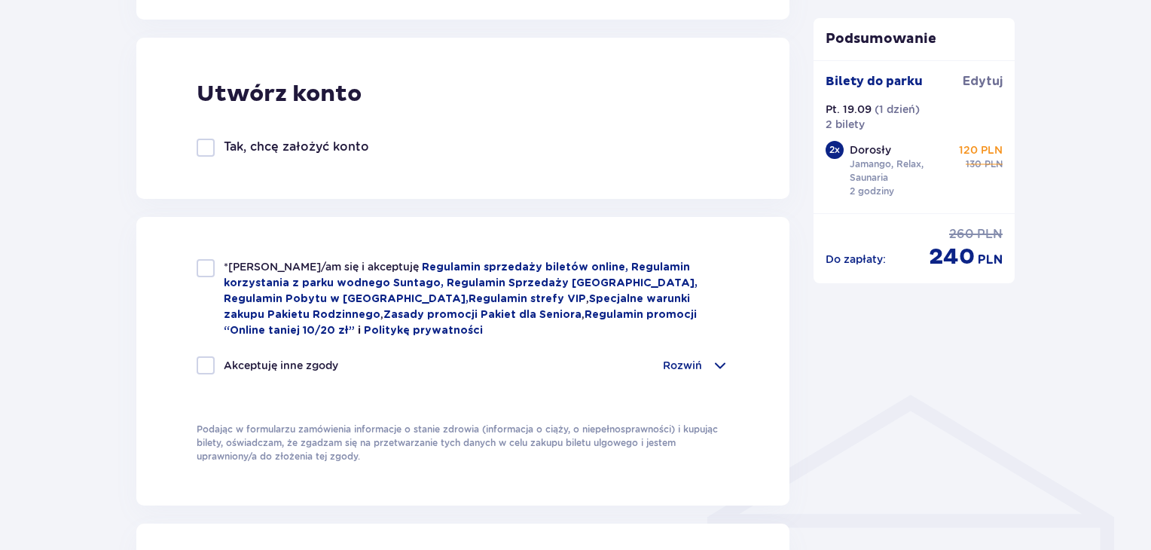
type input "48 510 688 526"
click at [211, 269] on div at bounding box center [206, 268] width 18 height 18
checkbox input "true"
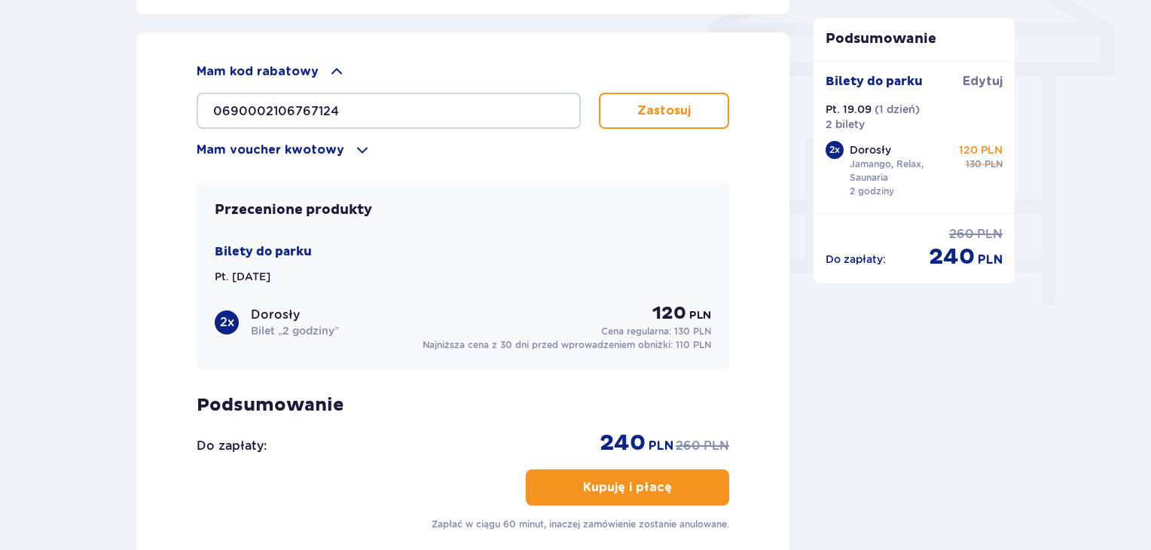
scroll to position [1356, 0]
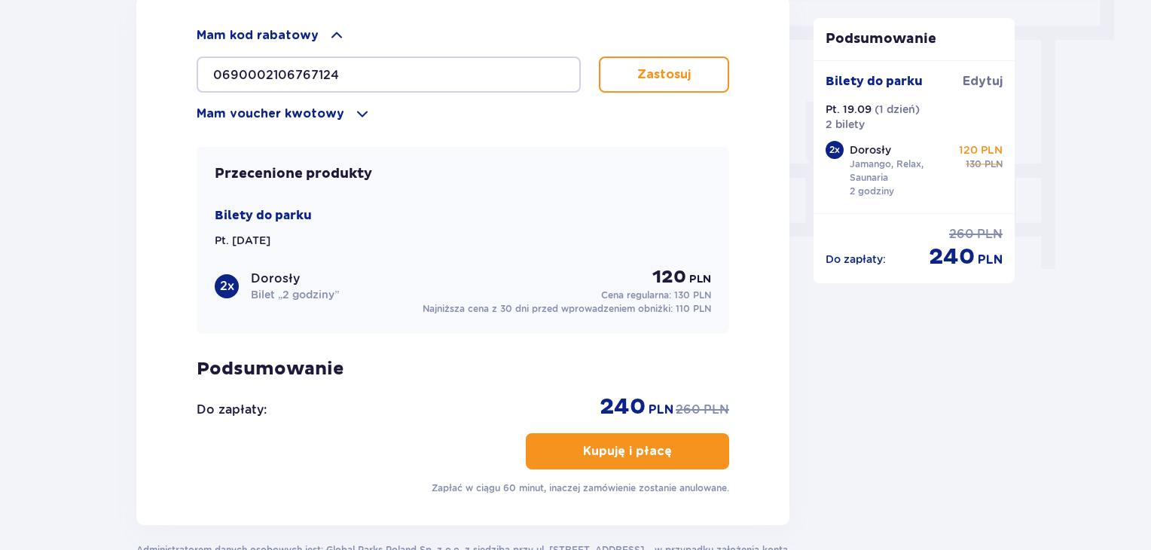
click at [610, 82] on button "Zastosuj" at bounding box center [664, 75] width 130 height 36
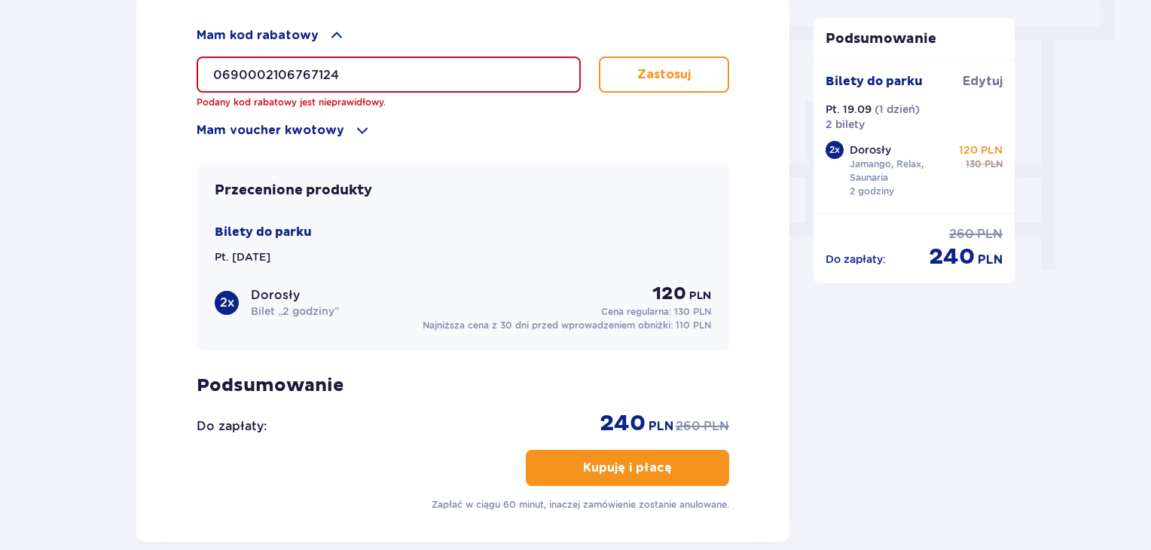
click at [344, 127] on div "Mam voucher kwotowy" at bounding box center [463, 130] width 533 height 18
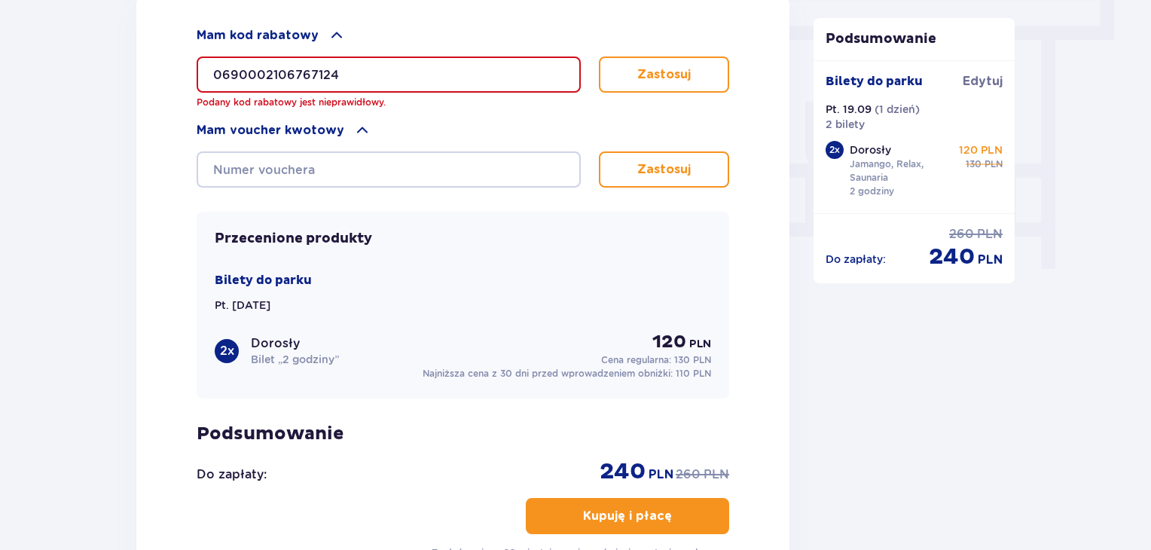
click at [341, 78] on input "0690002106767124" at bounding box center [389, 75] width 384 height 36
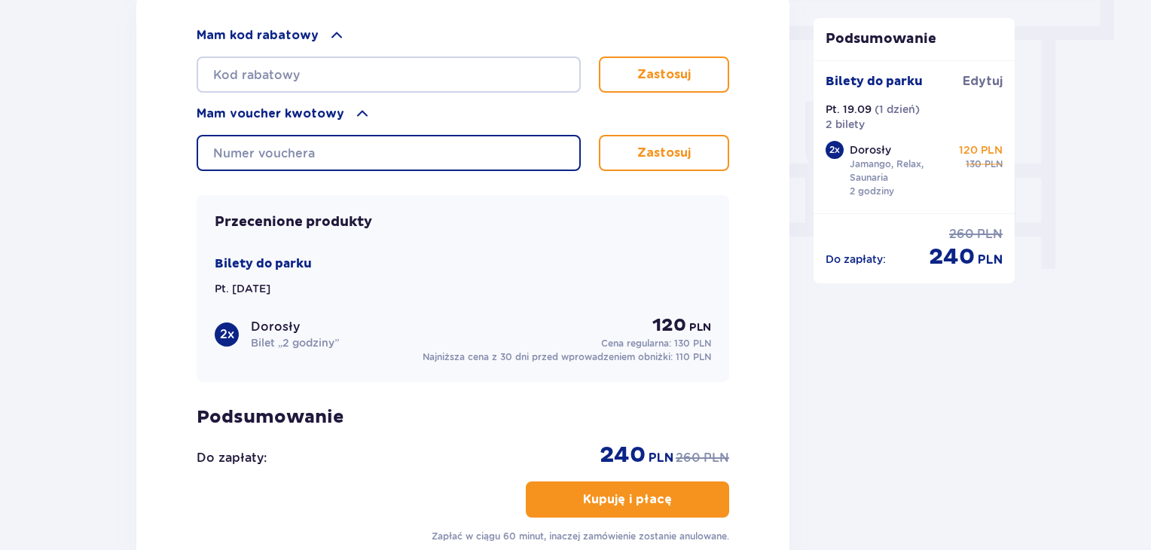
click at [310, 151] on input "text" at bounding box center [389, 153] width 384 height 36
paste input "0690002106767124"
type input "0690002106767124"
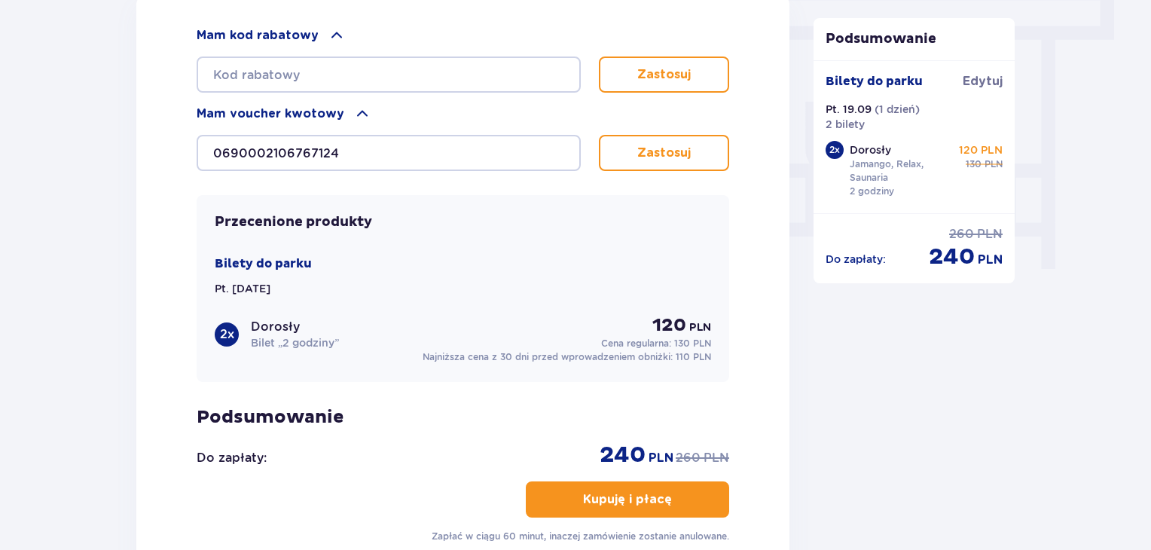
click at [629, 148] on button "Zastosuj" at bounding box center [664, 153] width 130 height 36
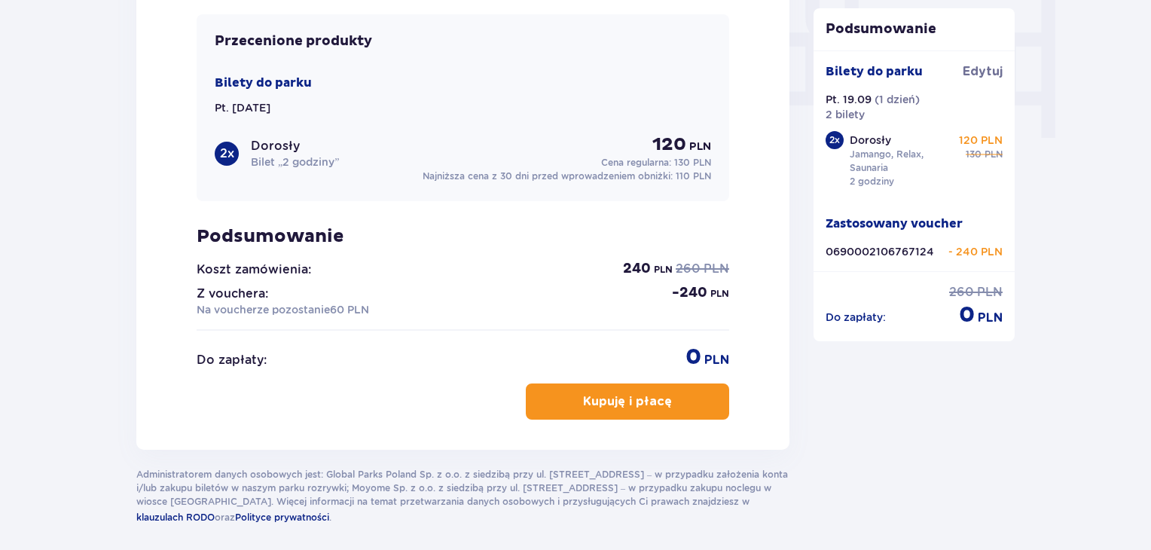
scroll to position [1507, 0]
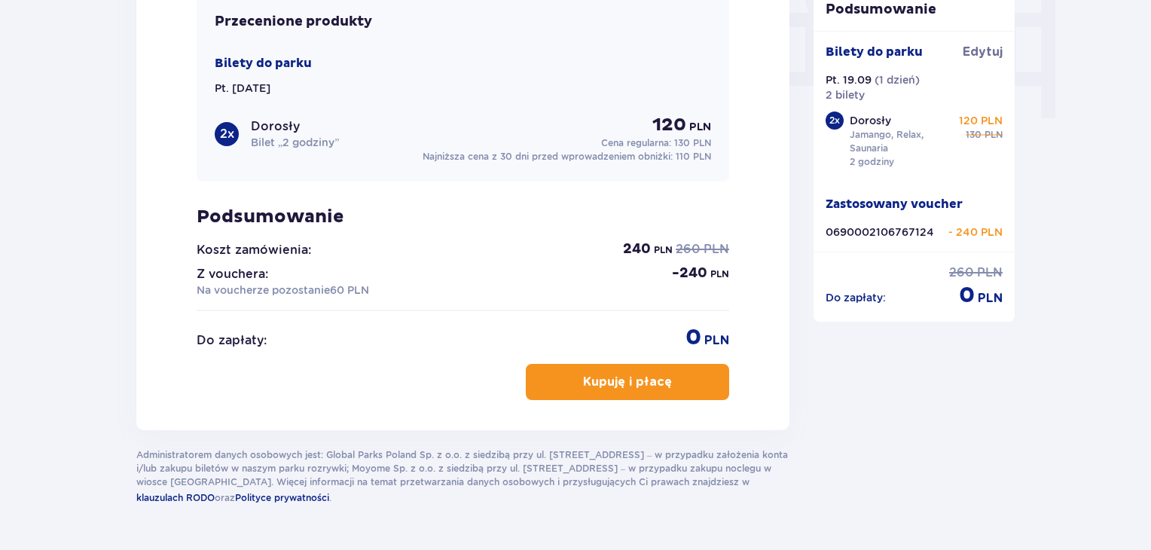
click at [641, 384] on p "Kupuję i płacę" at bounding box center [627, 382] width 89 height 17
